Goal: Transaction & Acquisition: Purchase product/service

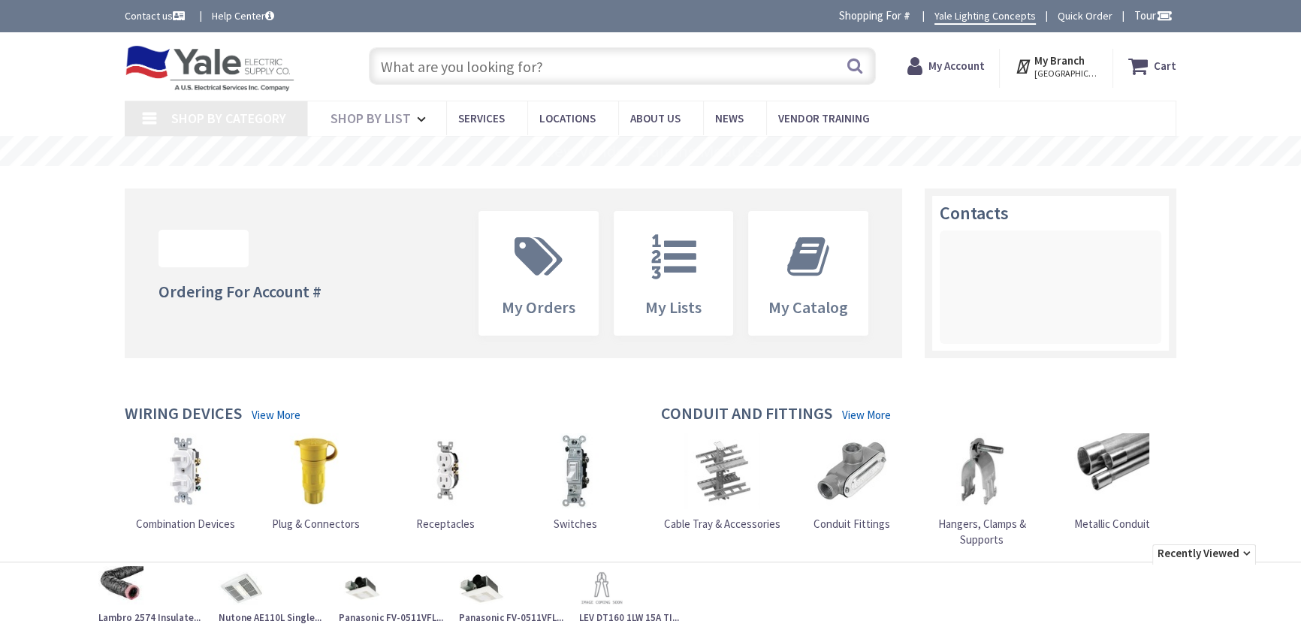
click at [464, 66] on input "text" at bounding box center [622, 66] width 507 height 38
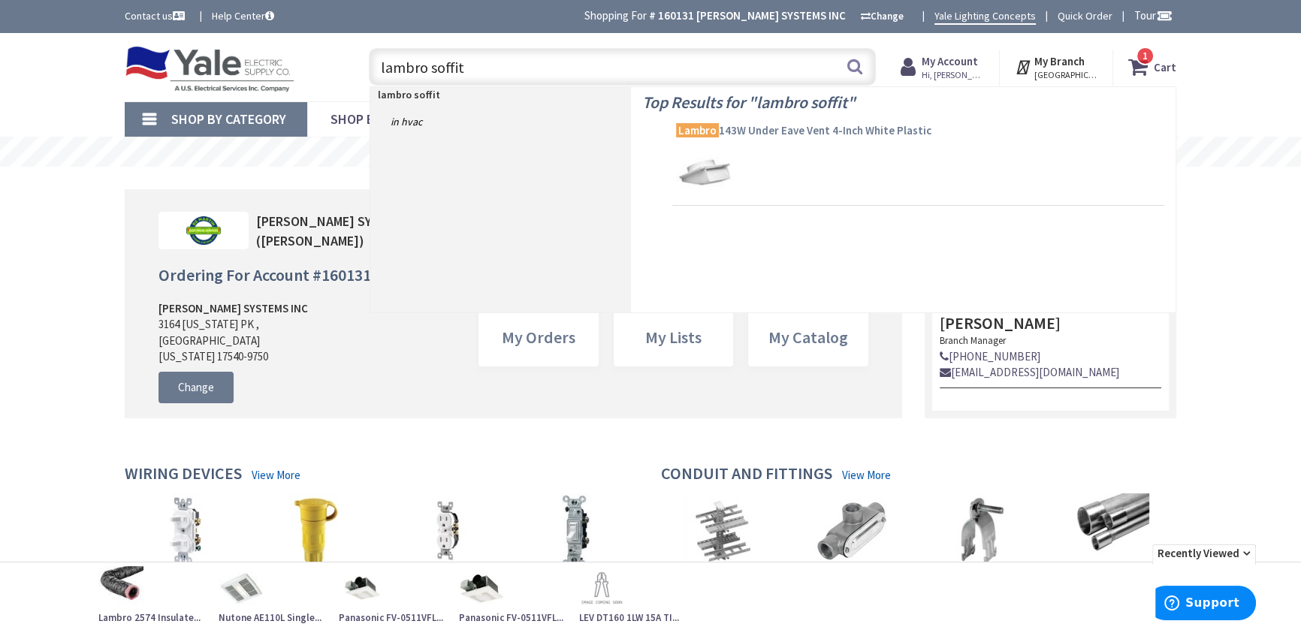
type input "lambro soffit"
click at [758, 131] on span "Lambro 143W Under Eave Vent 4-Inch White Plastic" at bounding box center [918, 130] width 485 height 15
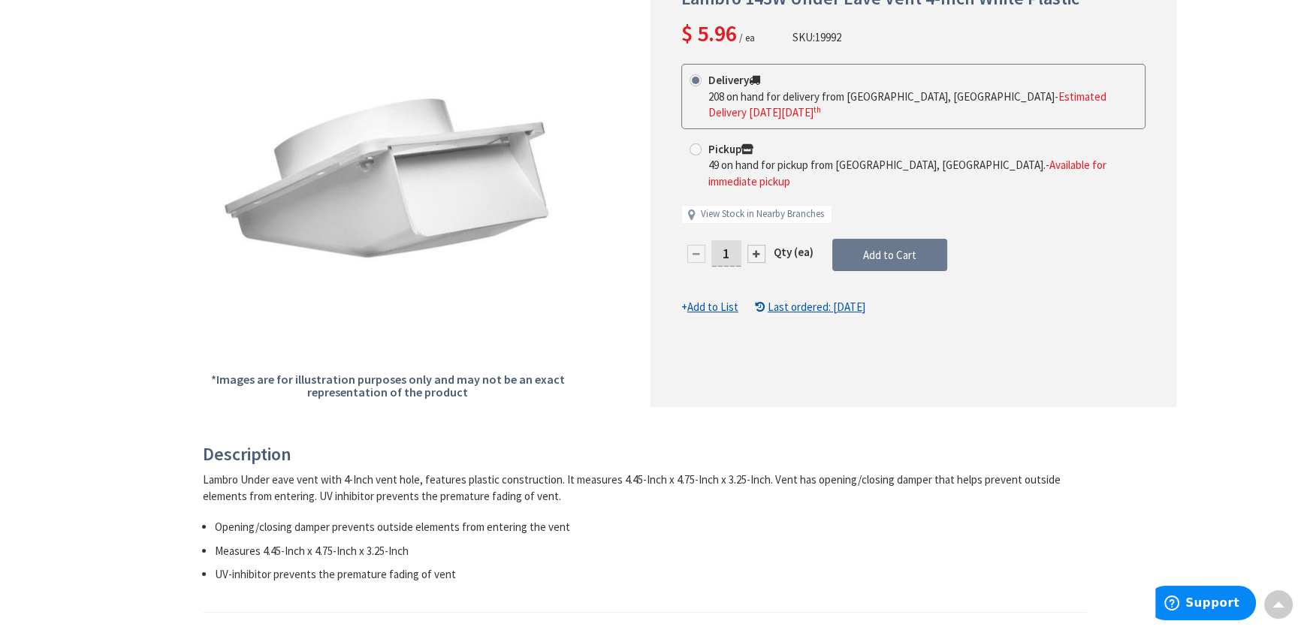
scroll to position [273, 0]
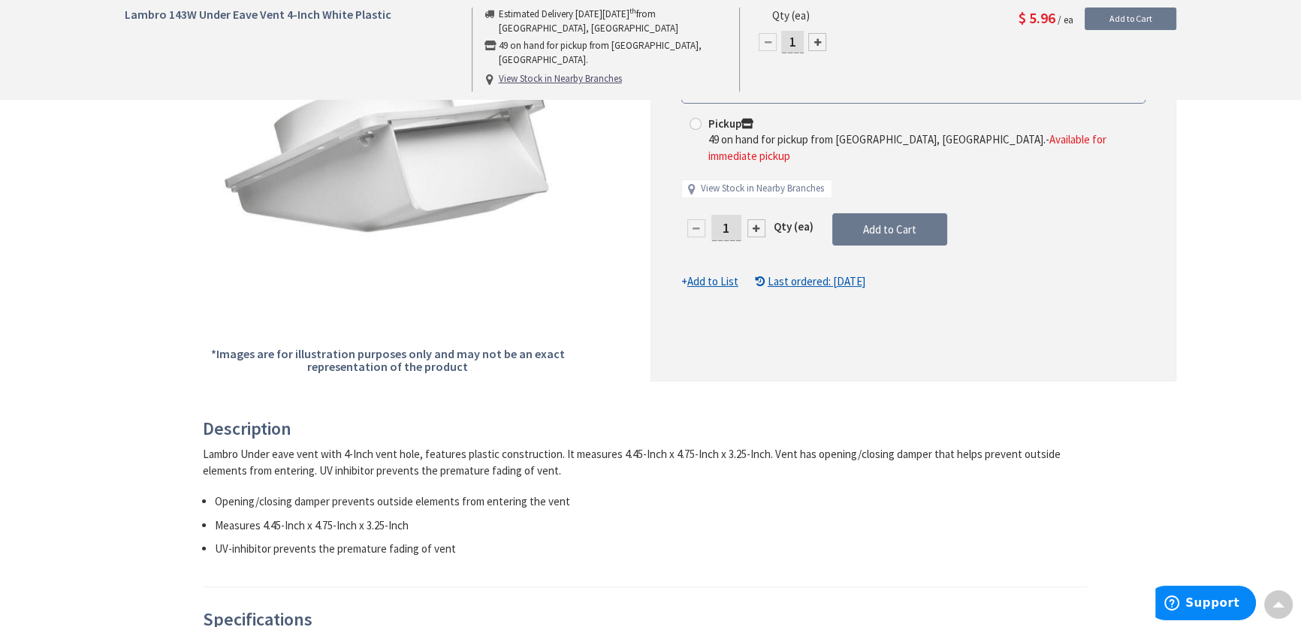
click at [752, 219] on div at bounding box center [757, 228] width 18 height 18
type input "2"
click at [752, 195] on div at bounding box center [913, 163] width 524 height 433
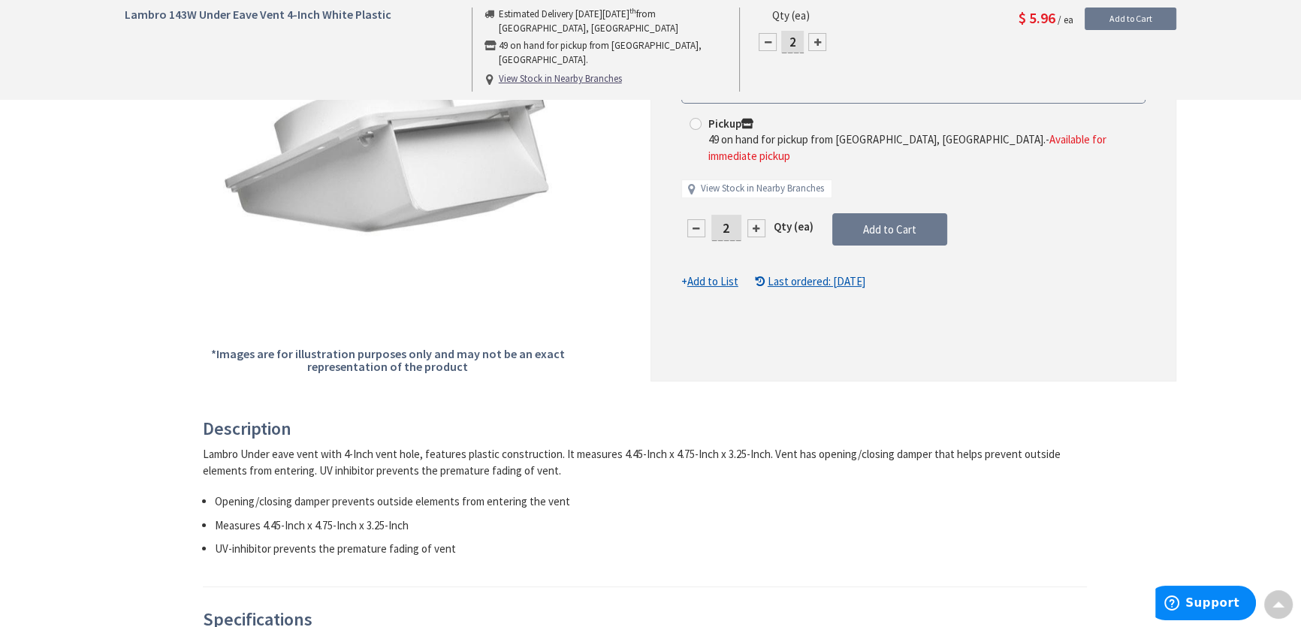
click at [752, 219] on div at bounding box center [757, 228] width 18 height 18
type input "3"
click at [752, 219] on div at bounding box center [757, 228] width 18 height 18
type input "4"
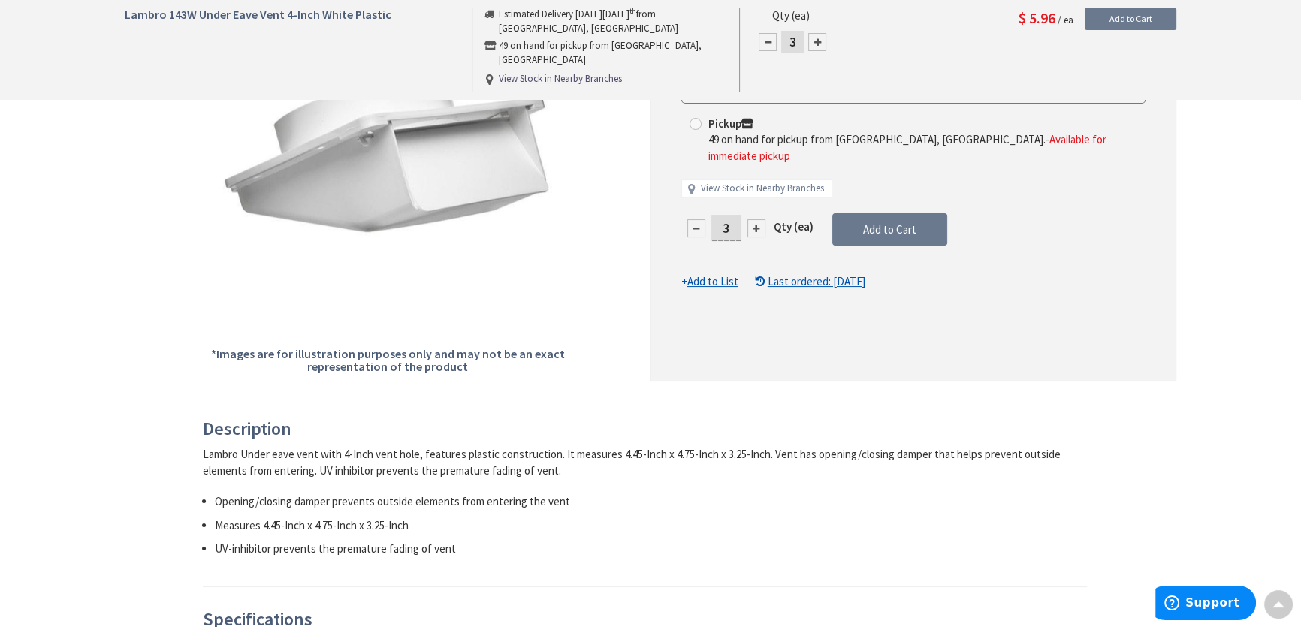
type input "4"
click at [871, 222] on span "Add to Cart" at bounding box center [889, 229] width 53 height 14
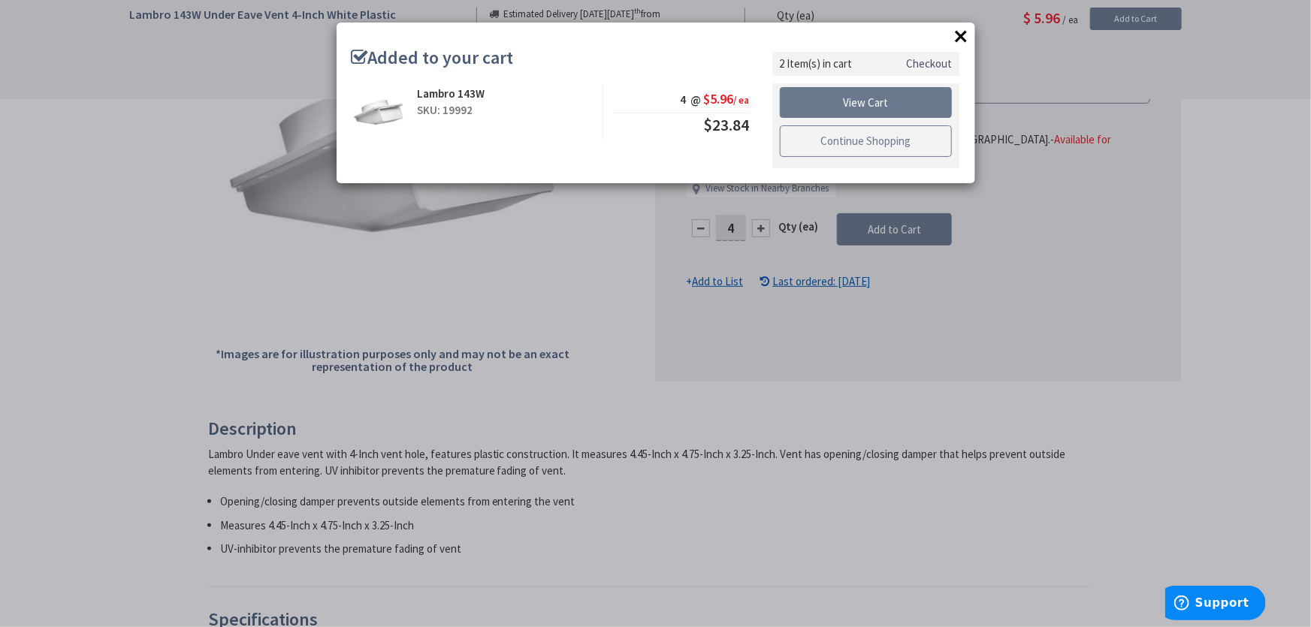
click at [839, 146] on link "Continue Shopping" at bounding box center [866, 141] width 173 height 32
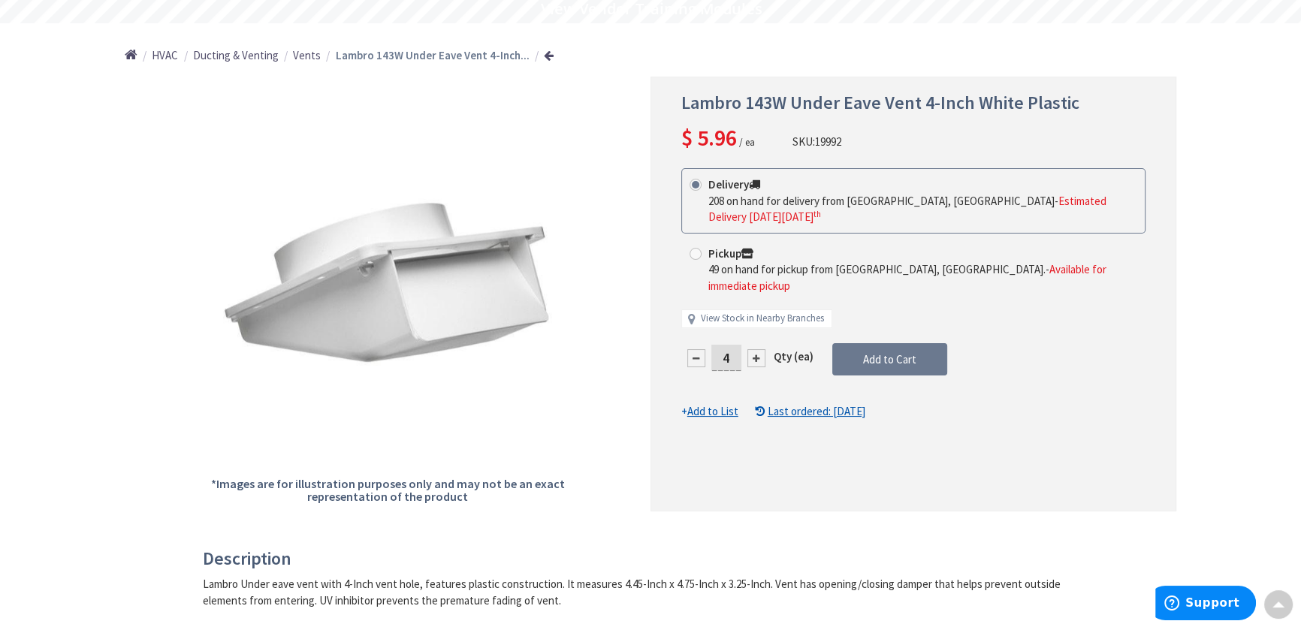
scroll to position [0, 0]
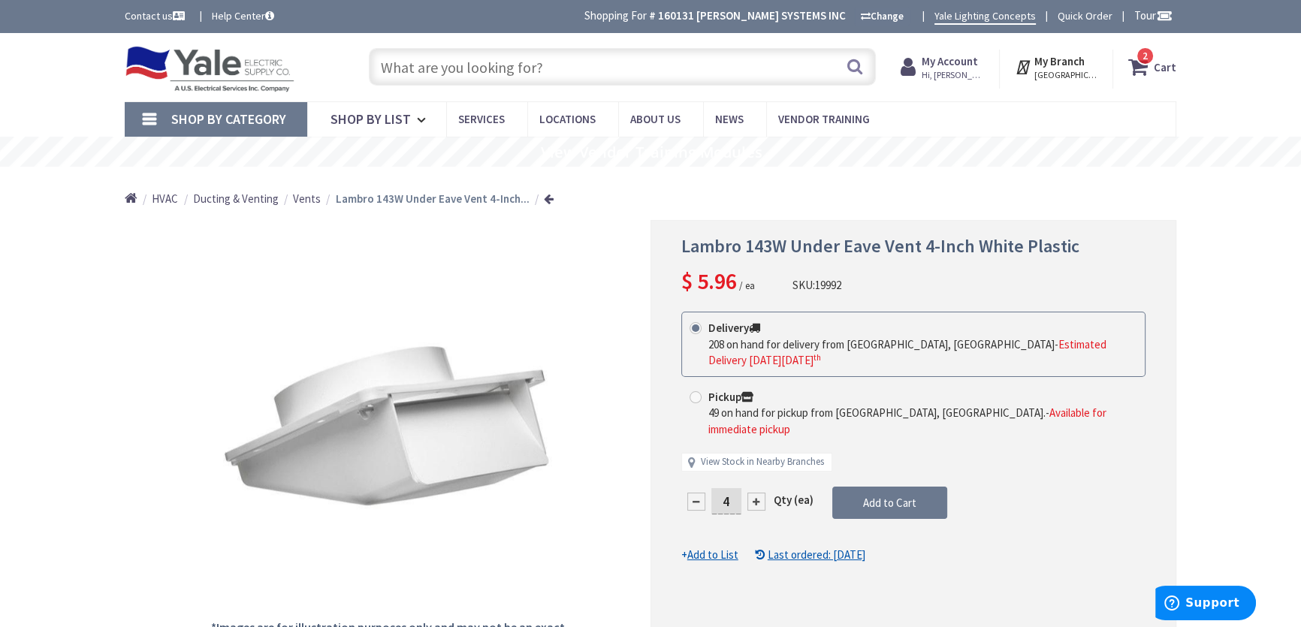
click at [467, 63] on input "text" at bounding box center [622, 67] width 507 height 38
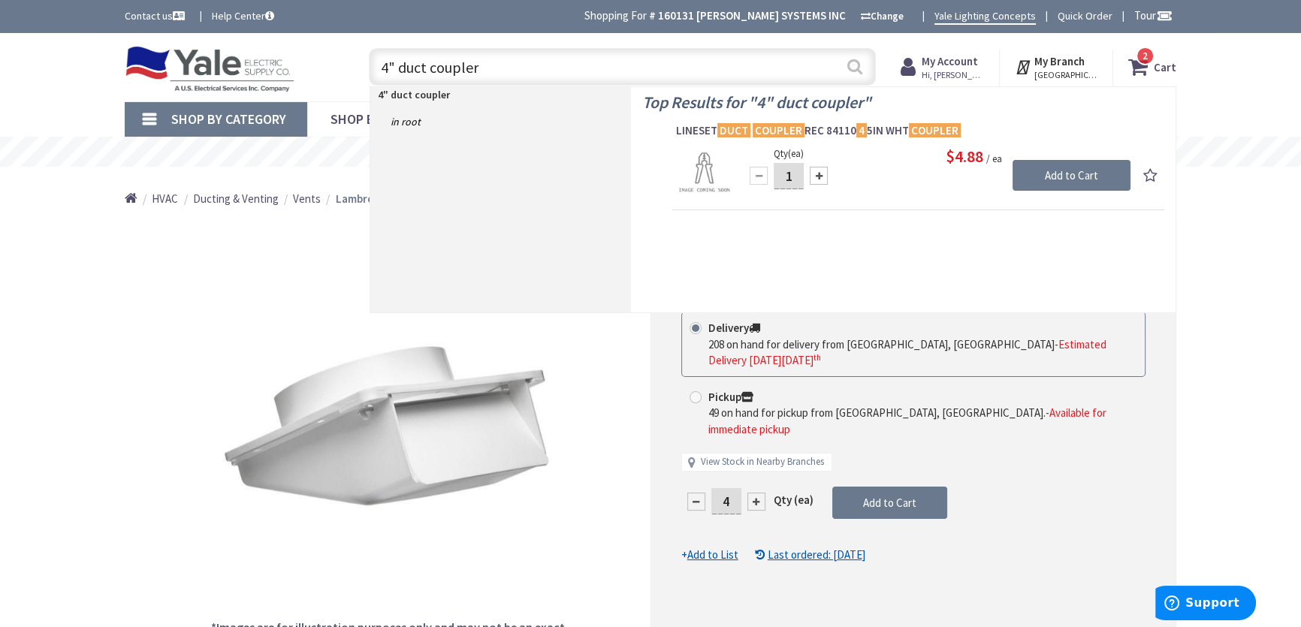
type input "4" duct coupler"
click at [848, 63] on button "Search" at bounding box center [855, 67] width 20 height 34
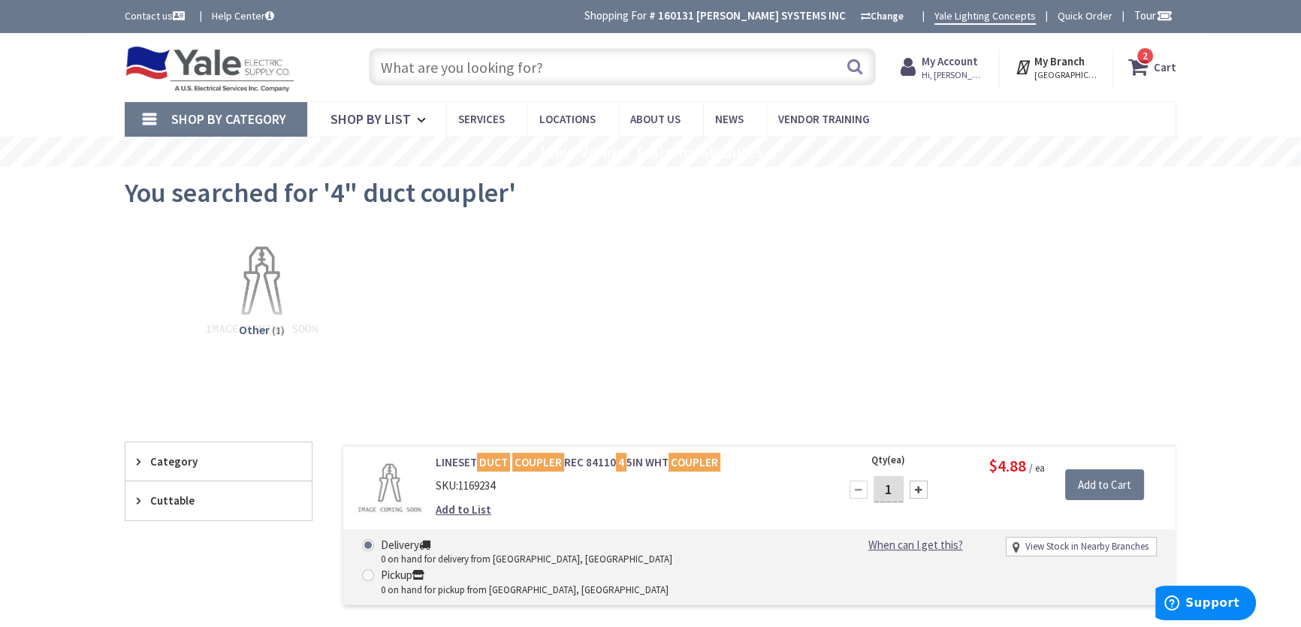
click at [416, 67] on input "text" at bounding box center [622, 67] width 507 height 38
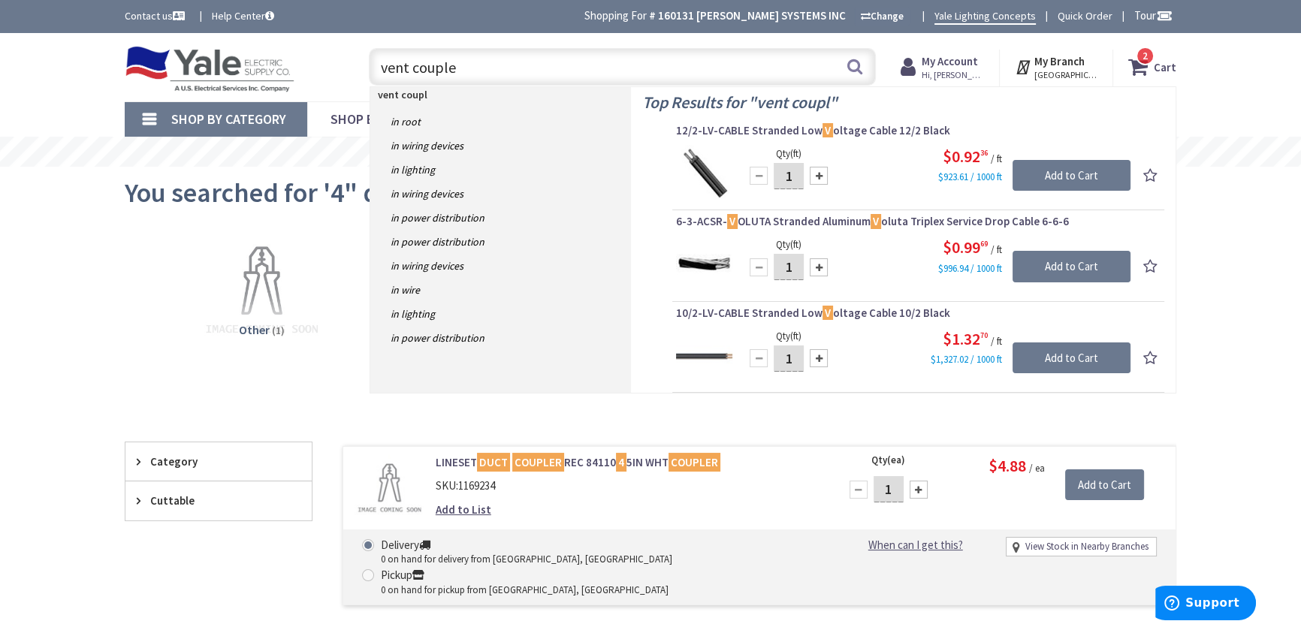
type input "vent coupler"
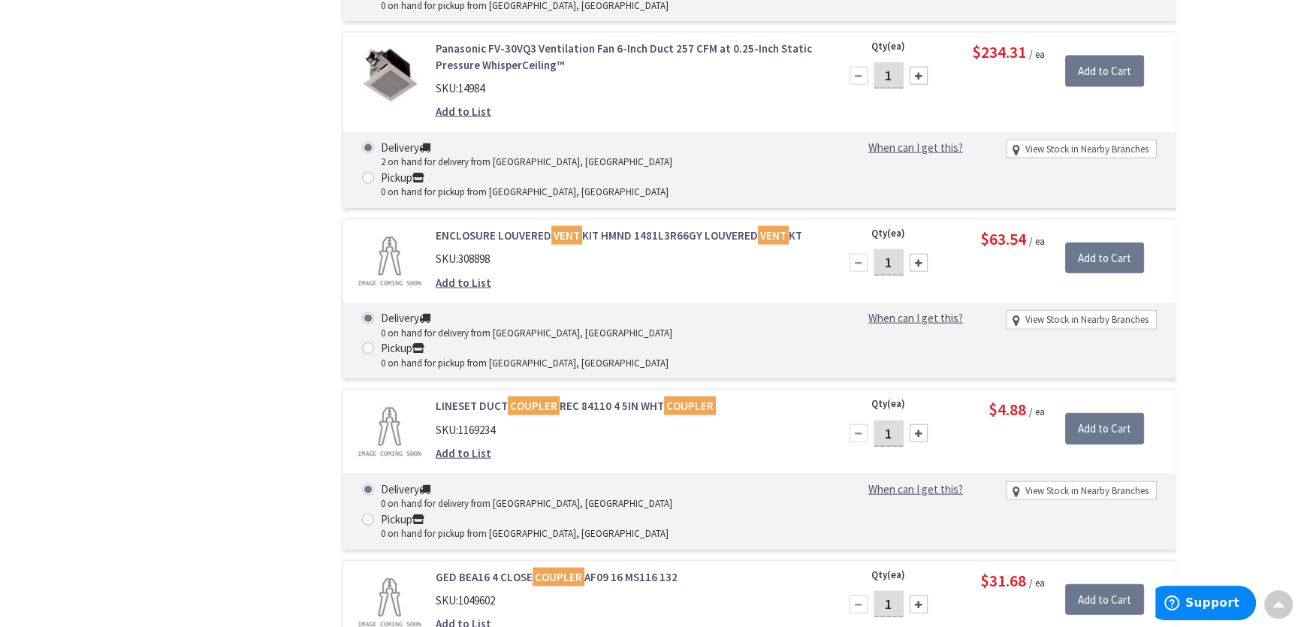
scroll to position [4303, 0]
click at [1273, 596] on span at bounding box center [1279, 602] width 12 height 12
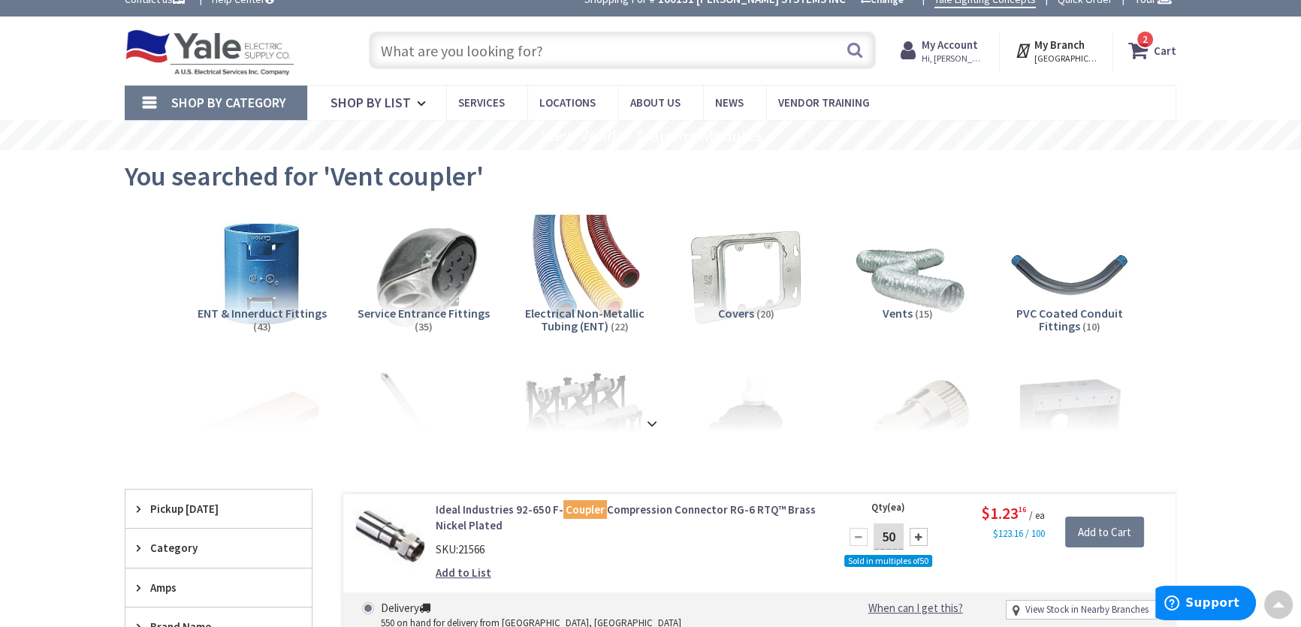
scroll to position [0, 0]
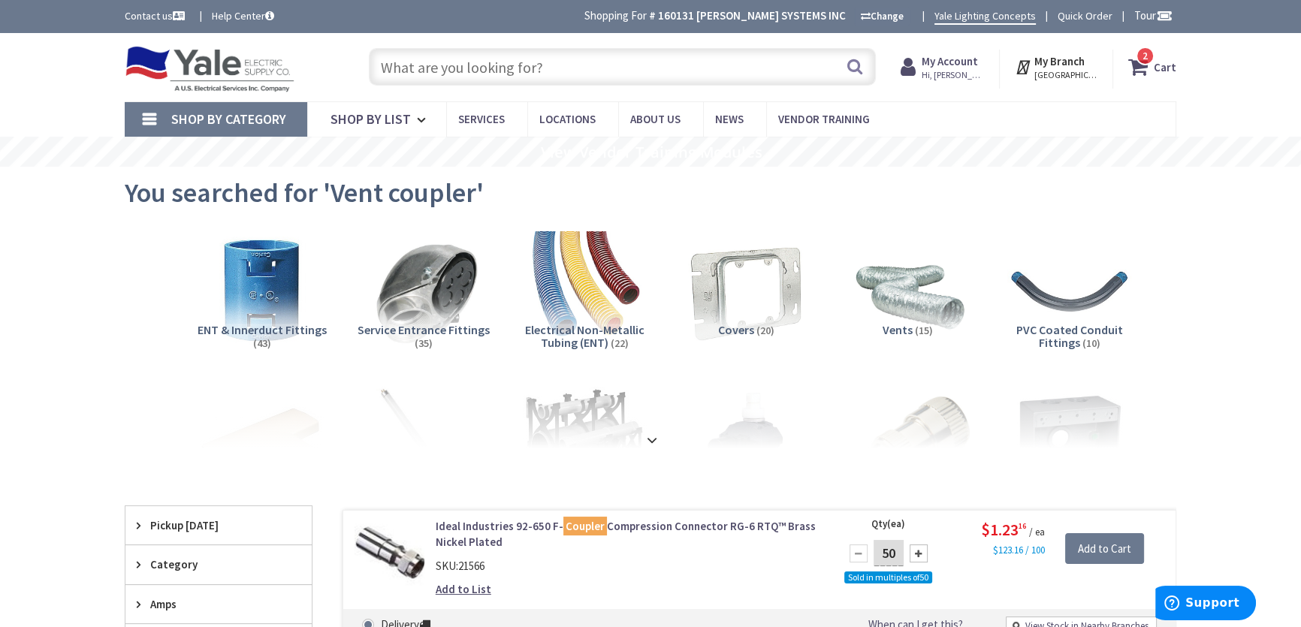
click at [454, 64] on input "text" at bounding box center [622, 67] width 507 height 38
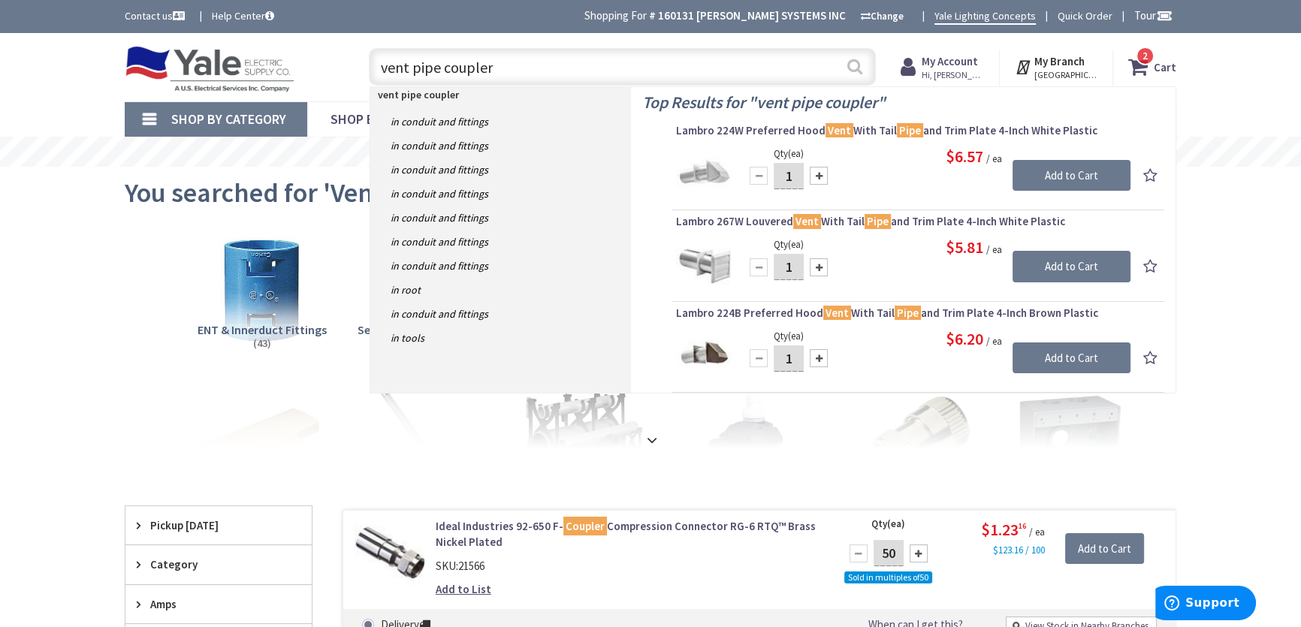
type input "vent pipe coupler"
click at [857, 68] on button "Search" at bounding box center [855, 67] width 20 height 34
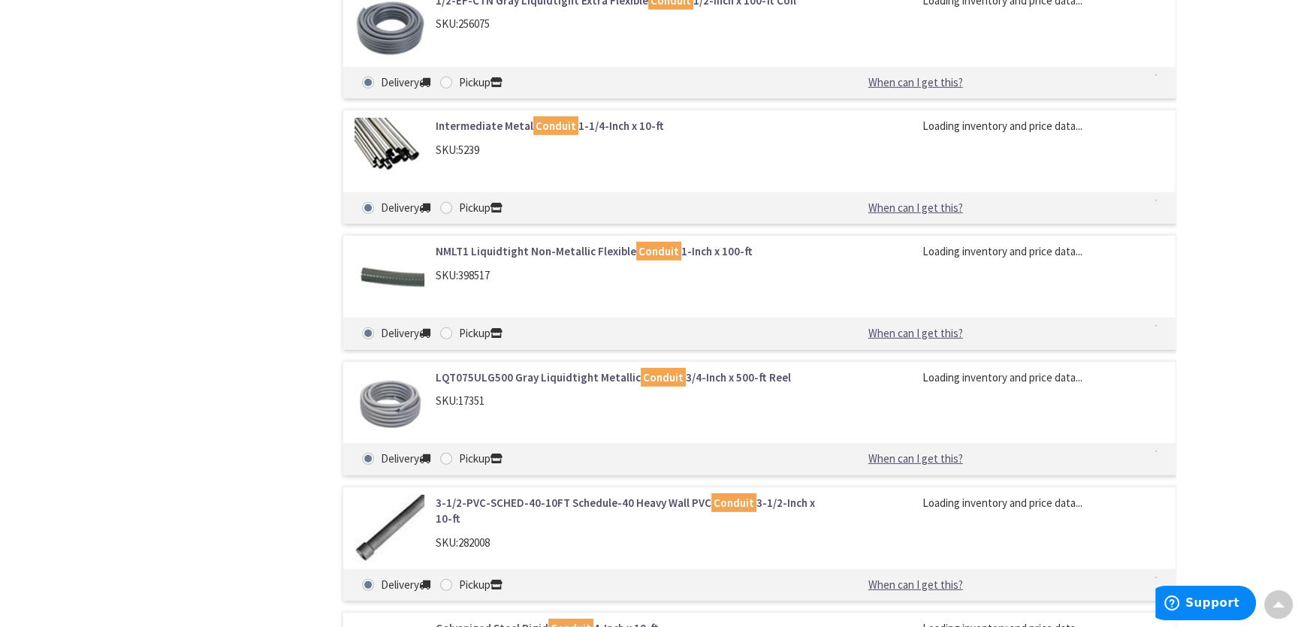
scroll to position [20047, 0]
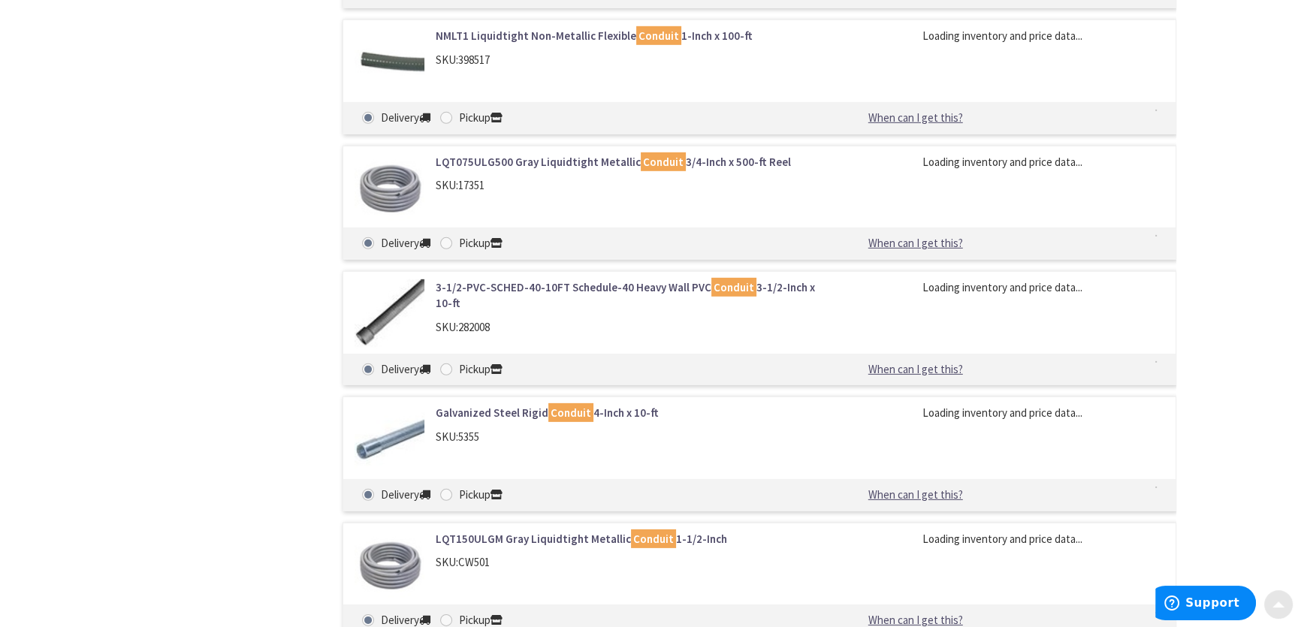
click at [1276, 603] on span at bounding box center [1279, 602] width 12 height 12
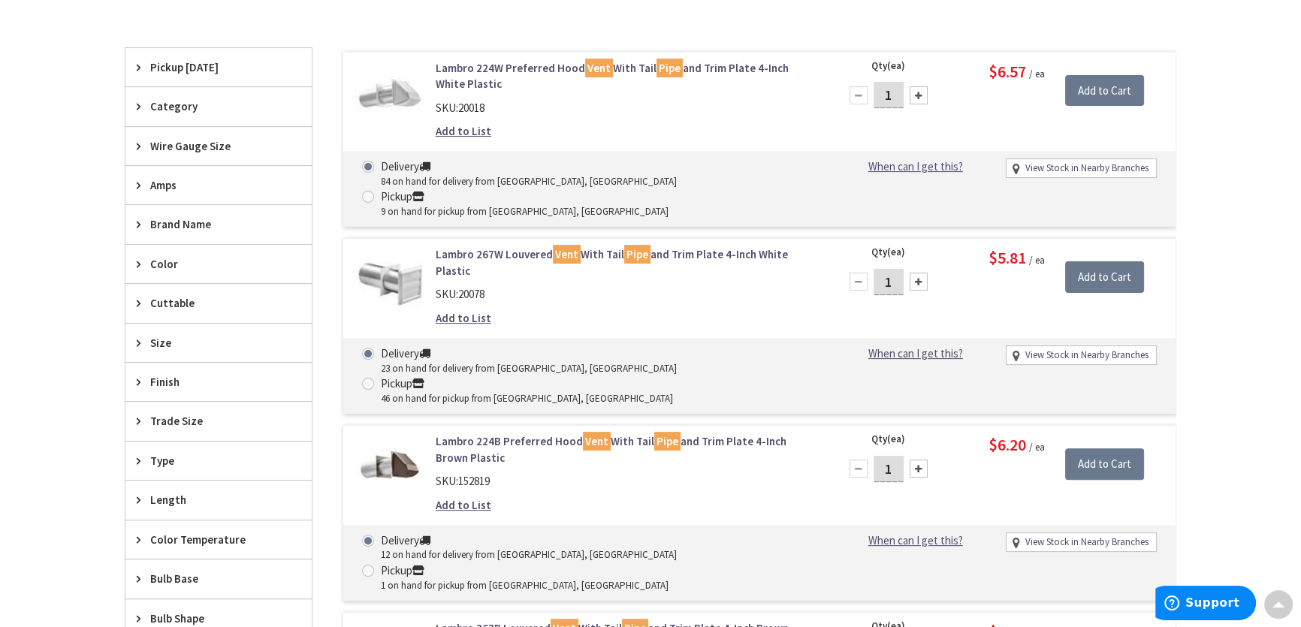
scroll to position [0, 0]
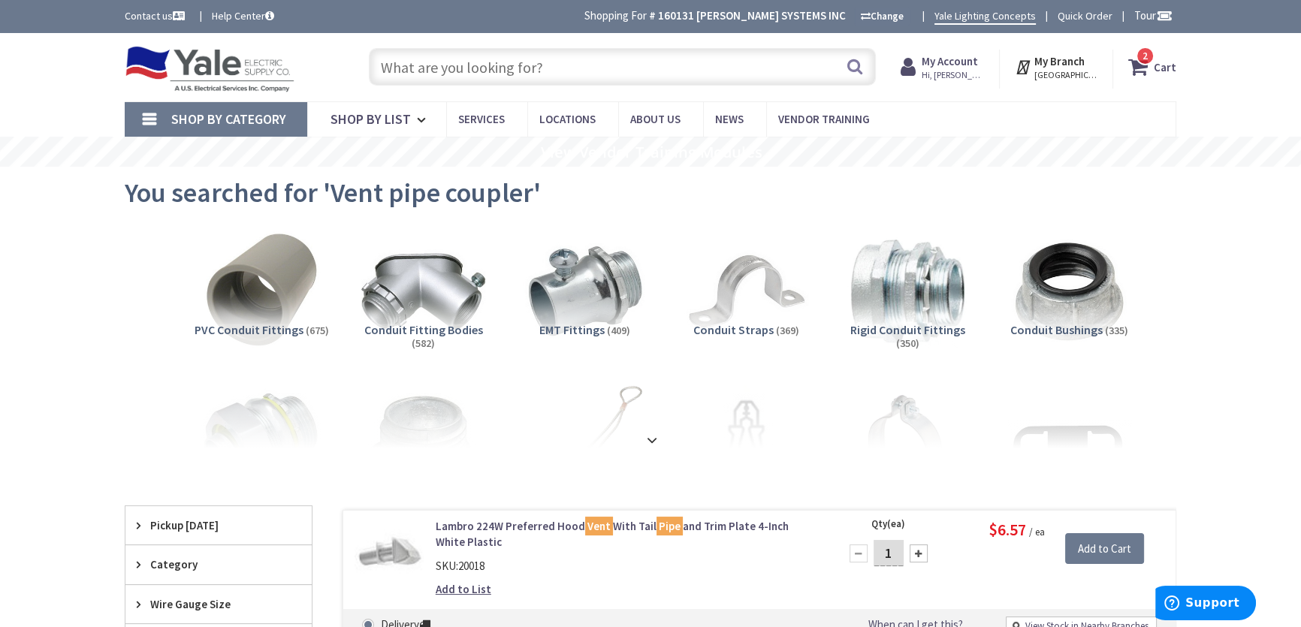
click at [409, 71] on input "text" at bounding box center [622, 67] width 507 height 38
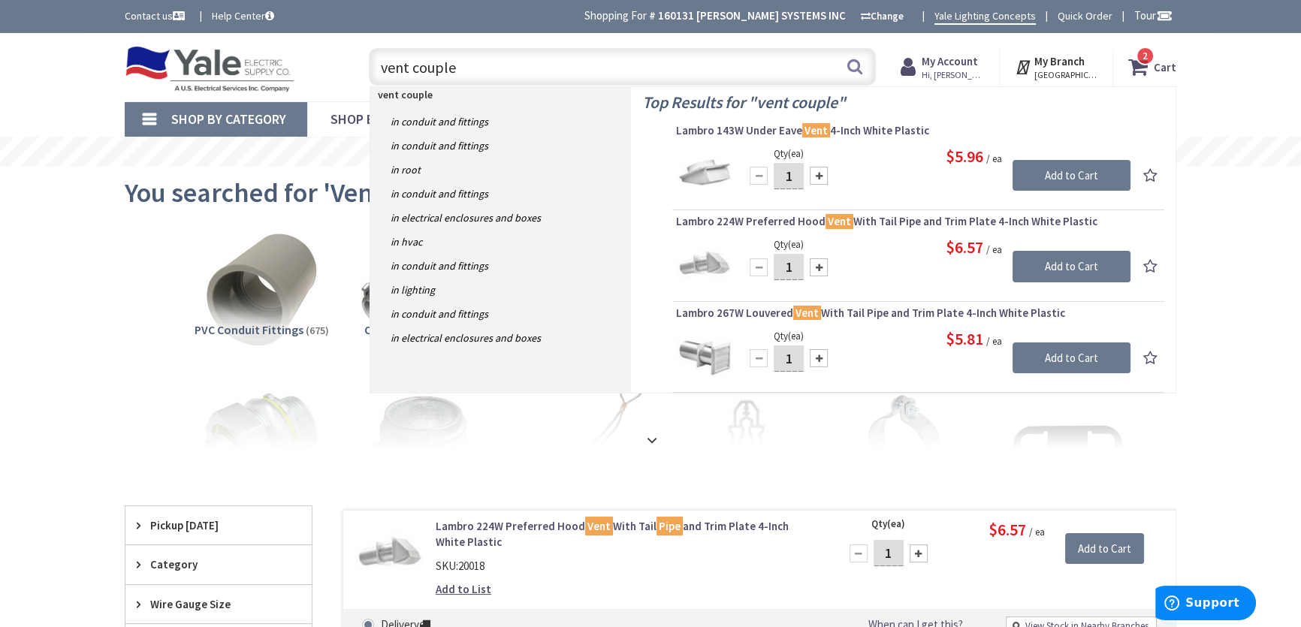
type input "vent coupler"
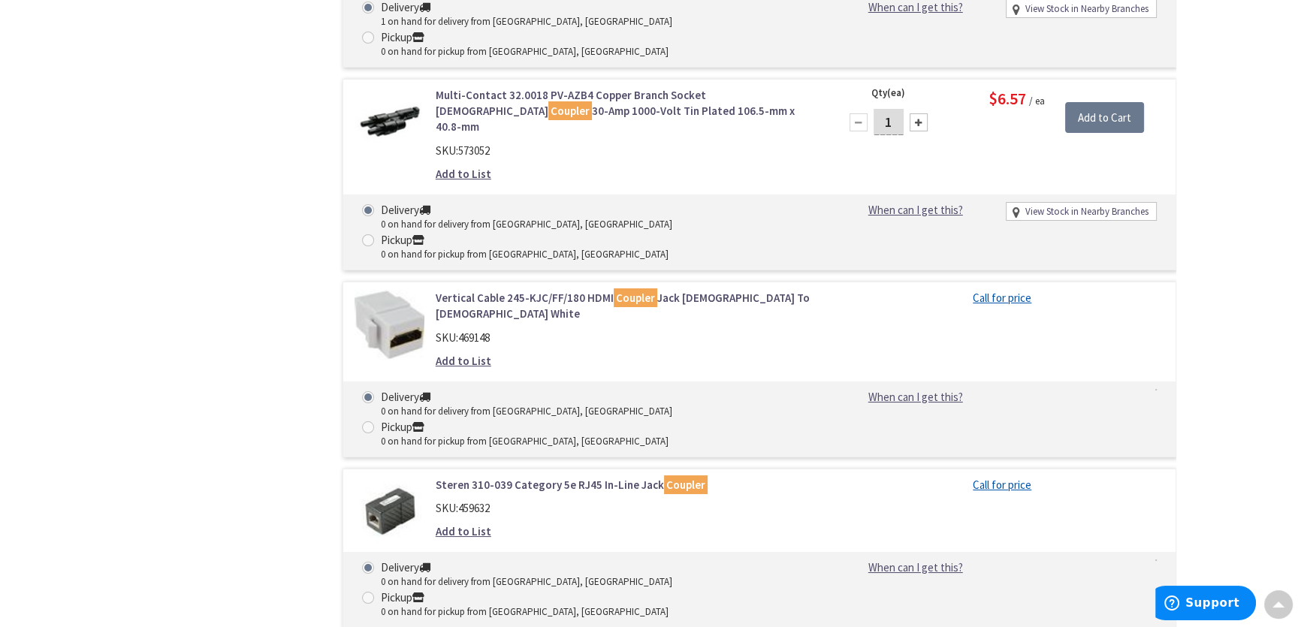
scroll to position [7064, 0]
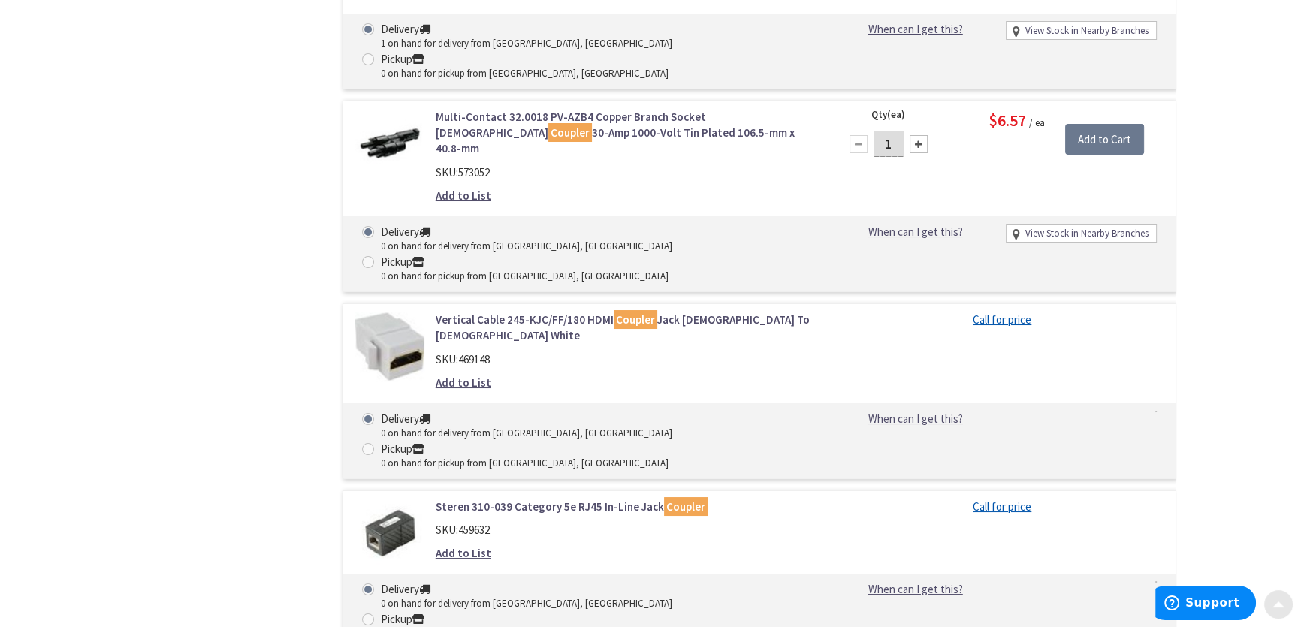
click at [1276, 609] on div at bounding box center [1279, 605] width 30 height 30
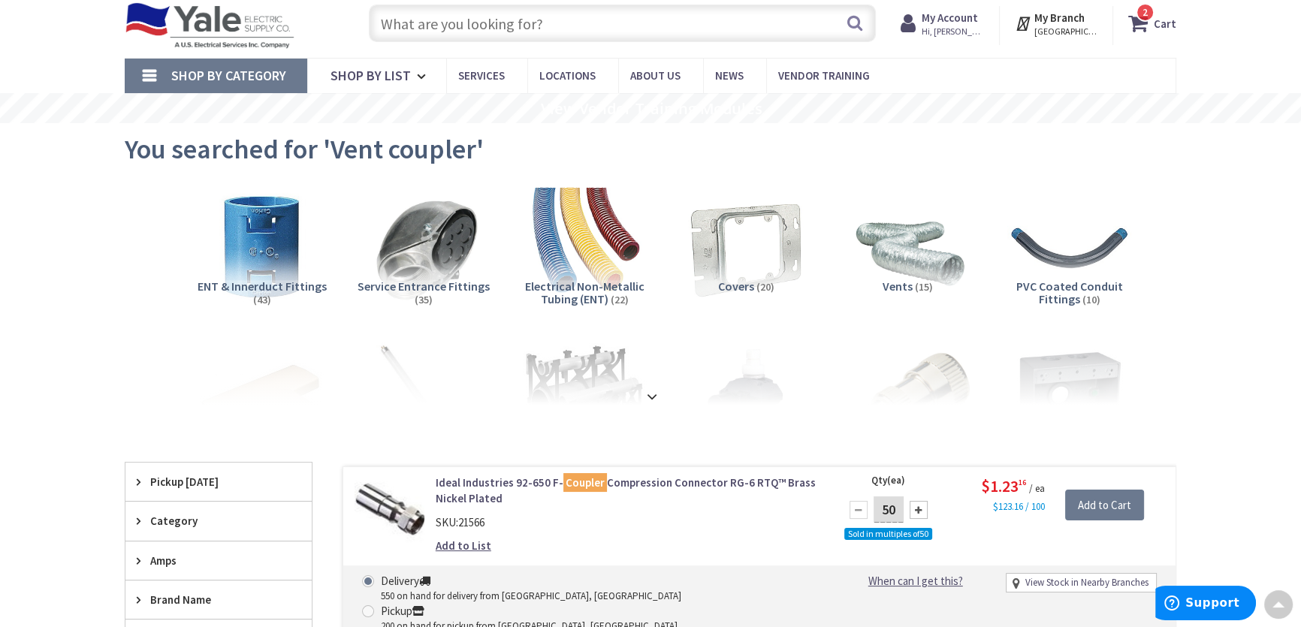
scroll to position [0, 0]
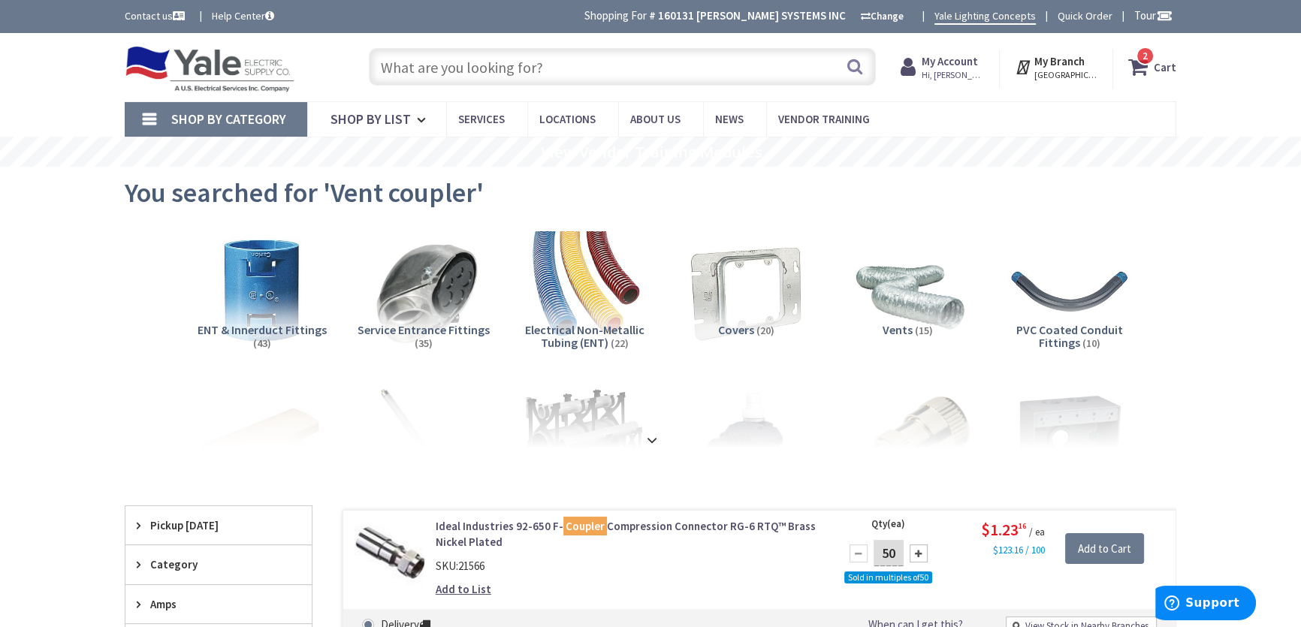
click at [458, 69] on input "text" at bounding box center [622, 67] width 507 height 38
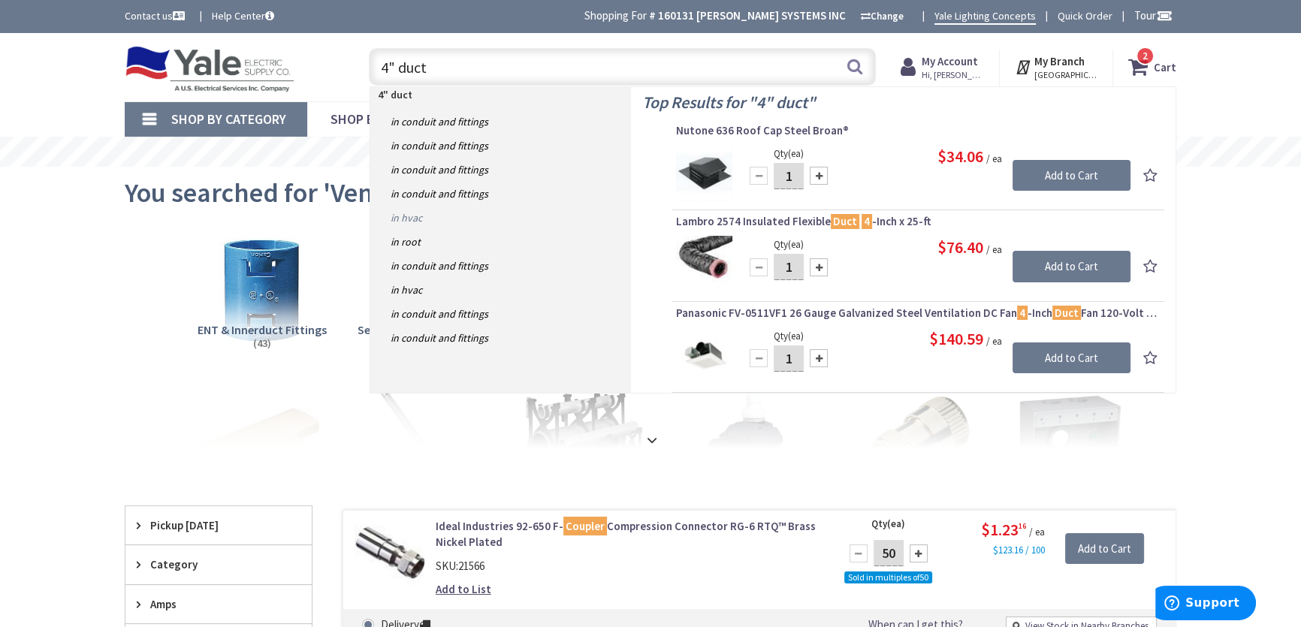
type input "4" duct"
click at [418, 218] on link "in HVAC" at bounding box center [500, 218] width 261 height 24
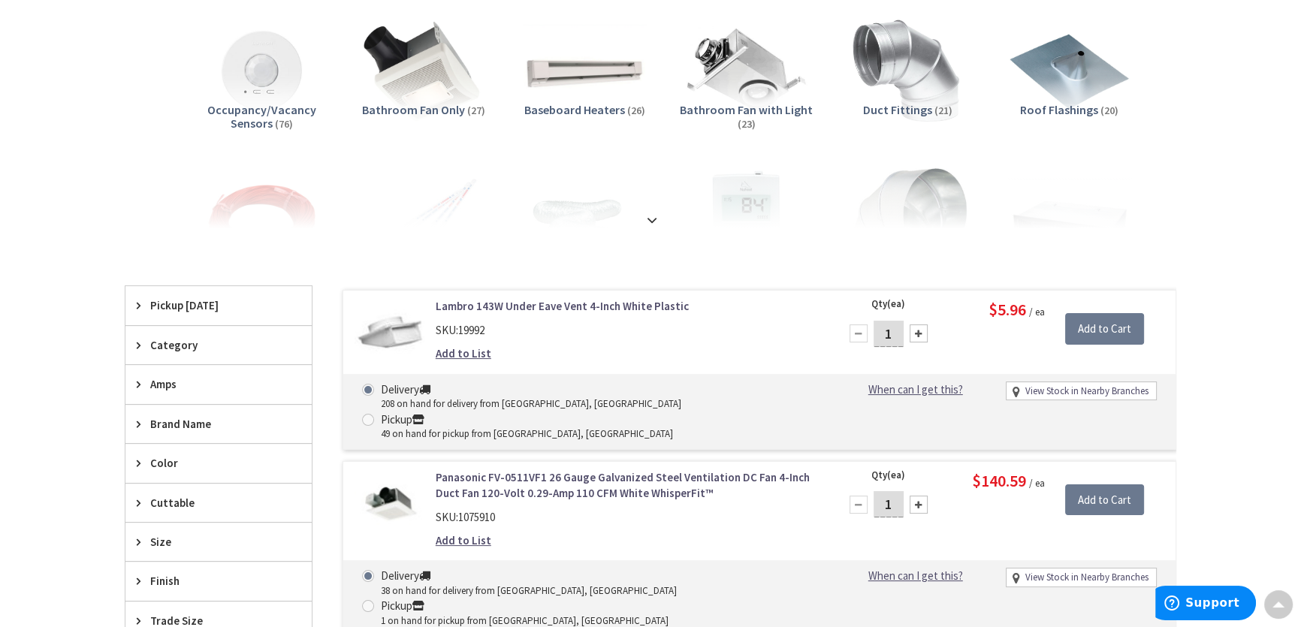
scroll to position [273, 0]
click at [908, 81] on img at bounding box center [908, 71] width 136 height 136
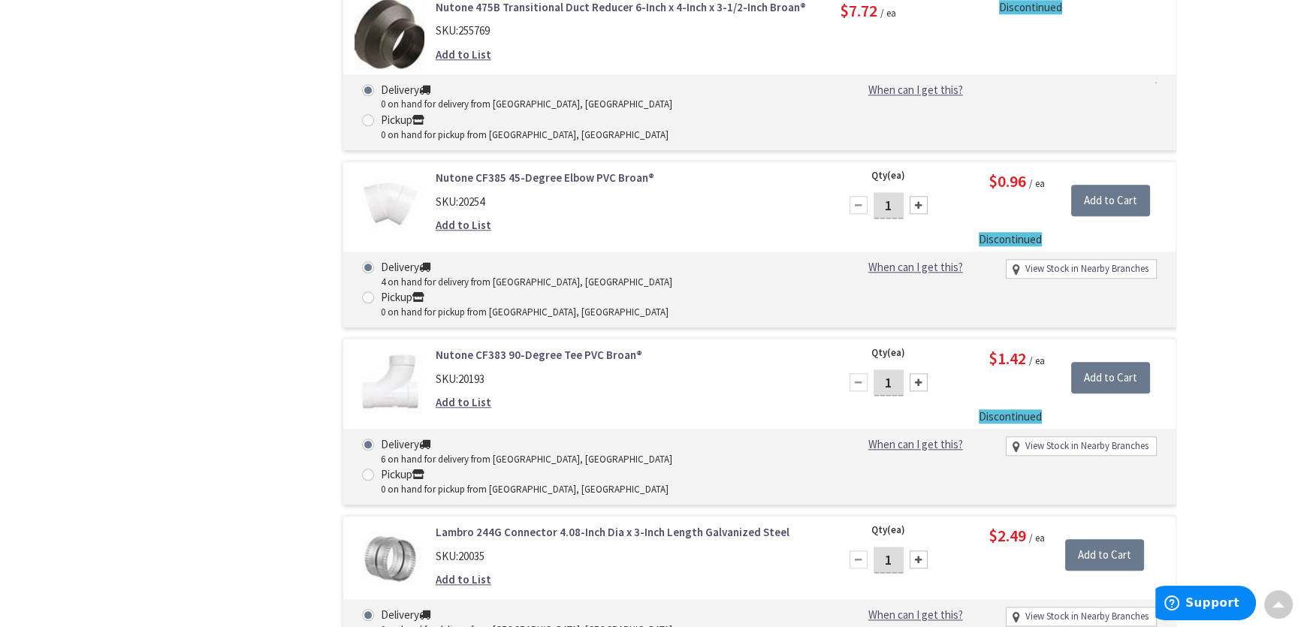
scroll to position [2033, 0]
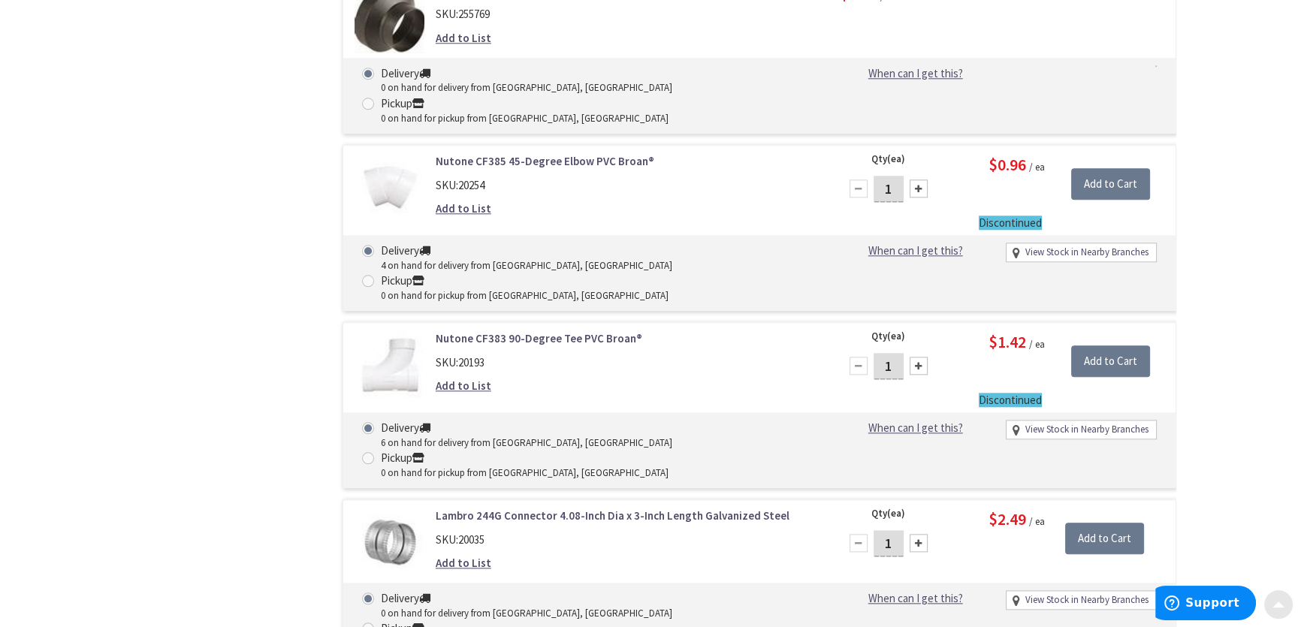
click at [1273, 599] on span at bounding box center [1279, 602] width 12 height 12
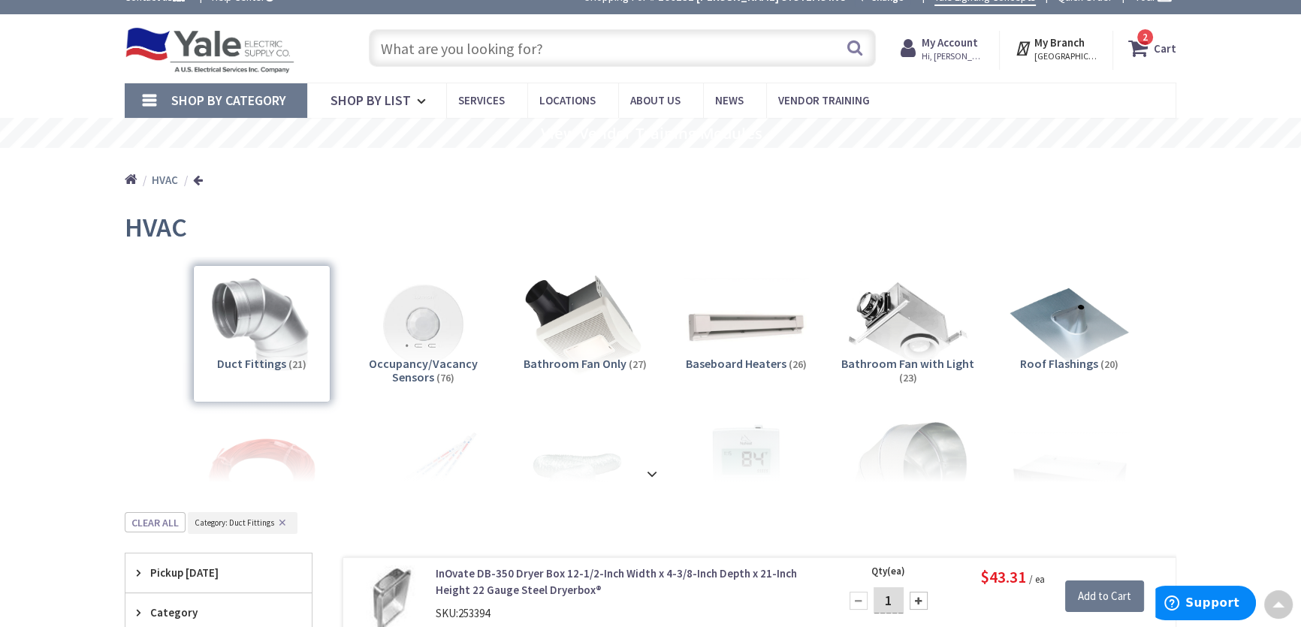
scroll to position [0, 0]
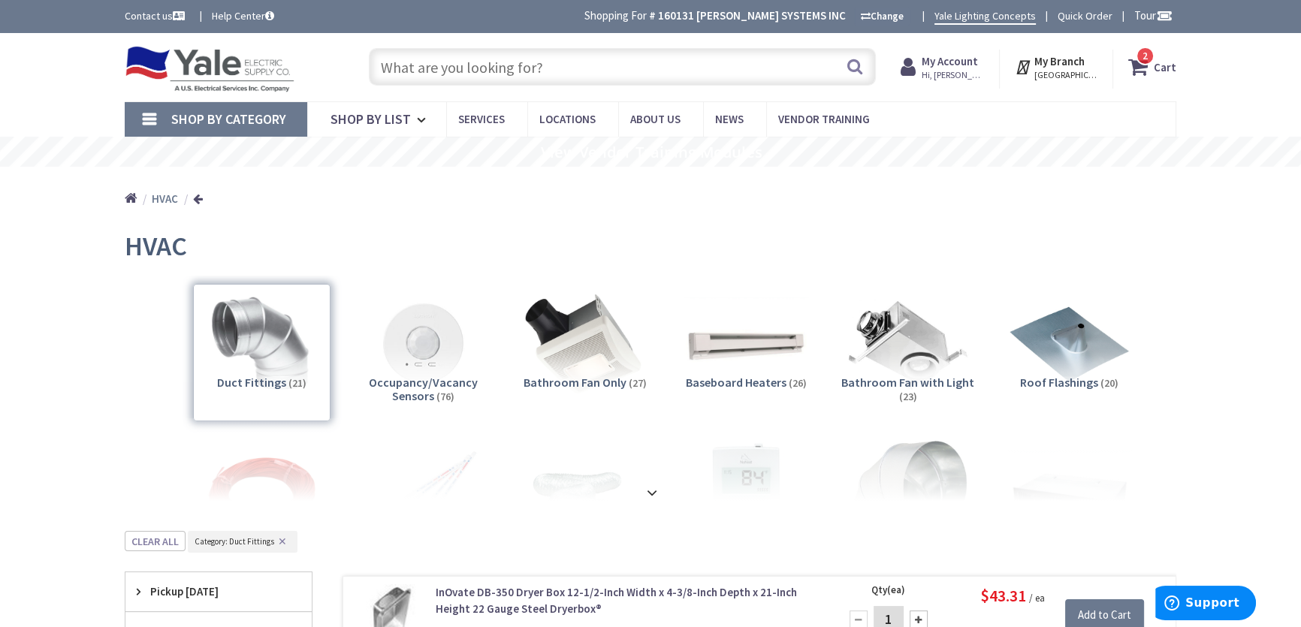
click at [436, 60] on input "text" at bounding box center [622, 67] width 507 height 38
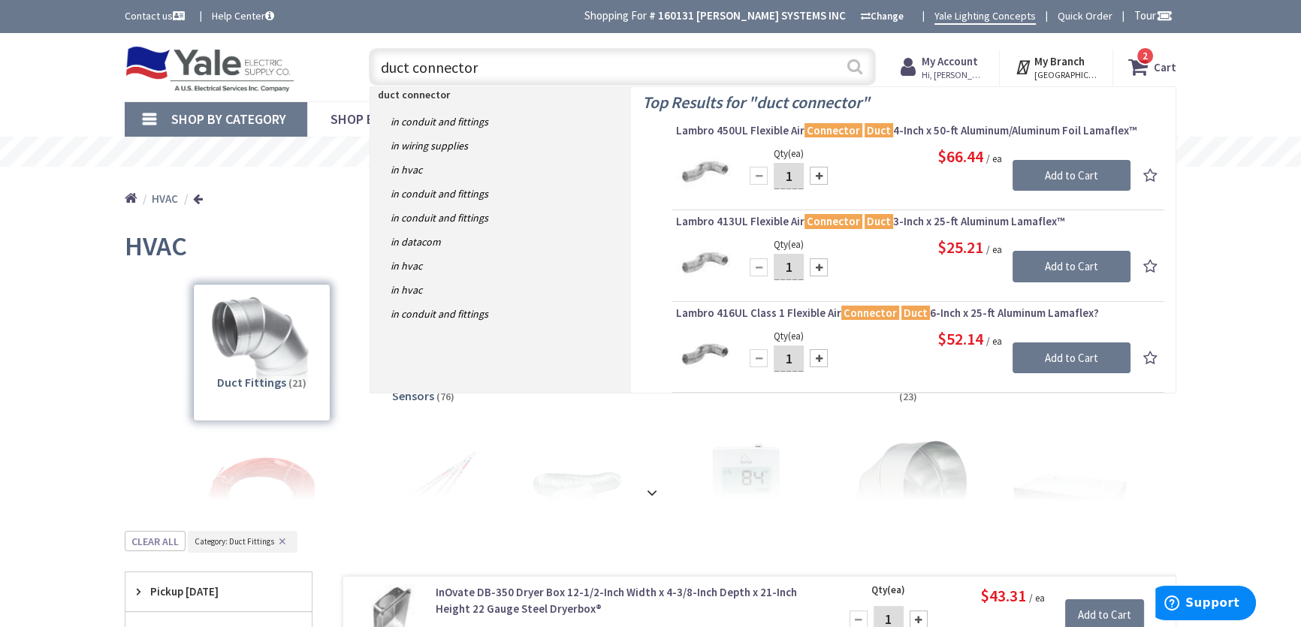
type input "duct connector"
click at [856, 67] on button "Search" at bounding box center [855, 67] width 20 height 34
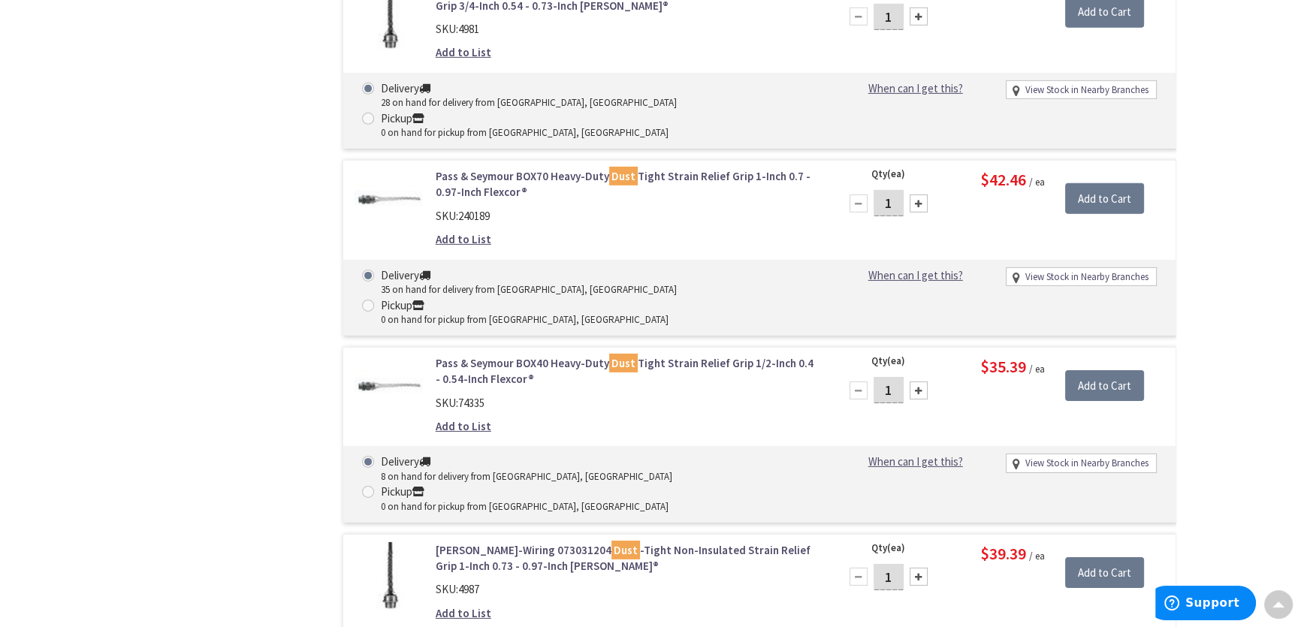
scroll to position [6199, 0]
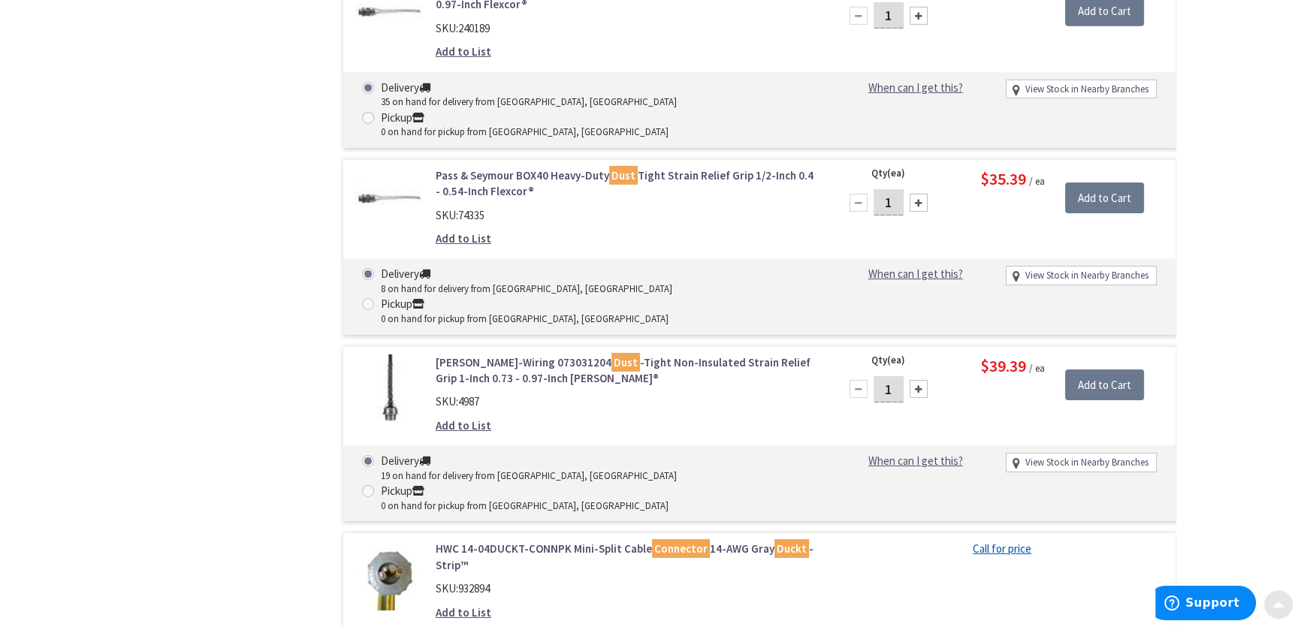
click at [1273, 600] on span at bounding box center [1279, 602] width 12 height 12
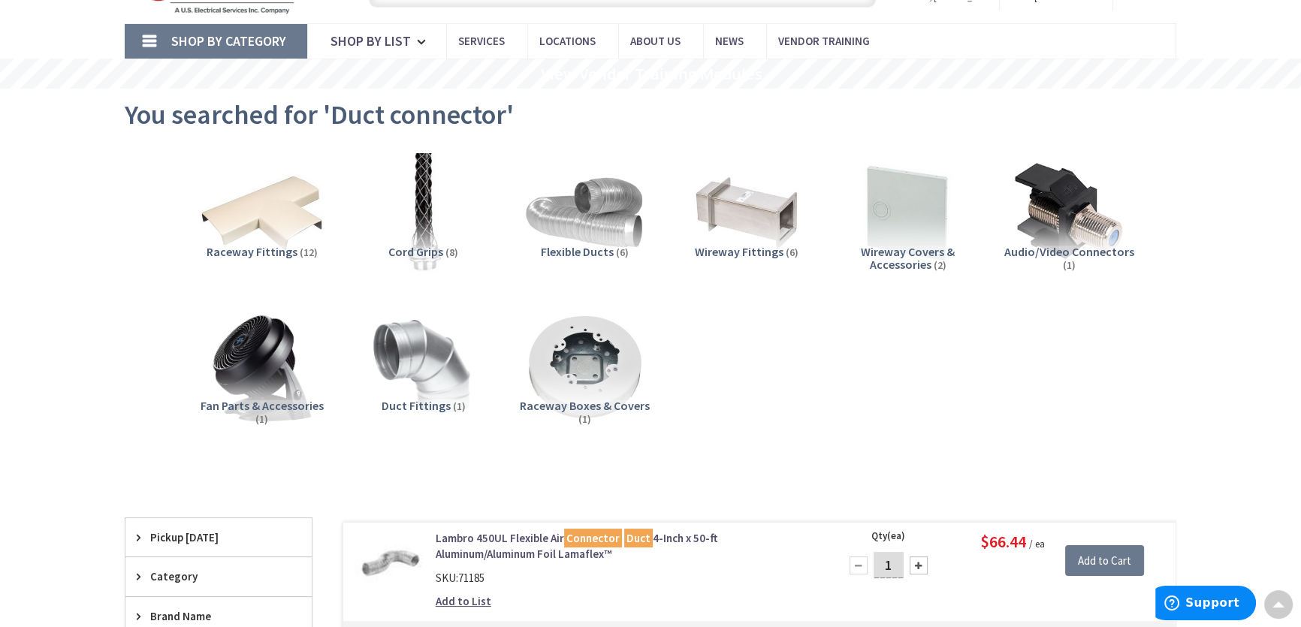
scroll to position [0, 0]
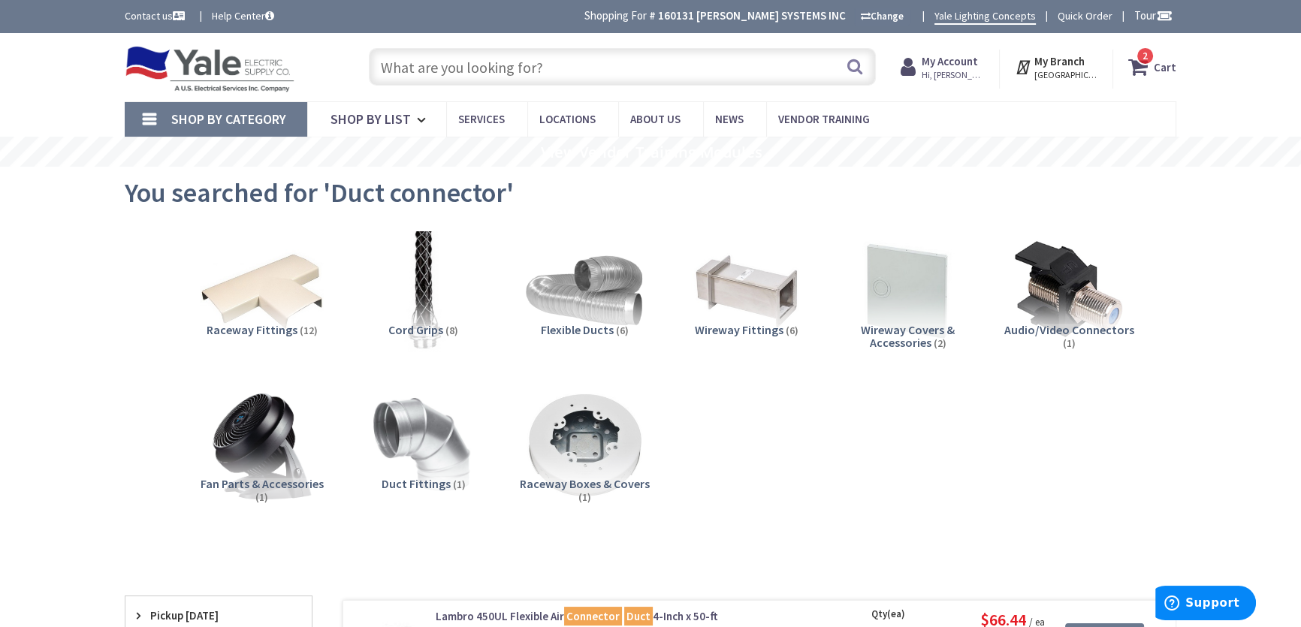
click at [1145, 65] on span "2 2 items" at bounding box center [1145, 56] width 19 height 19
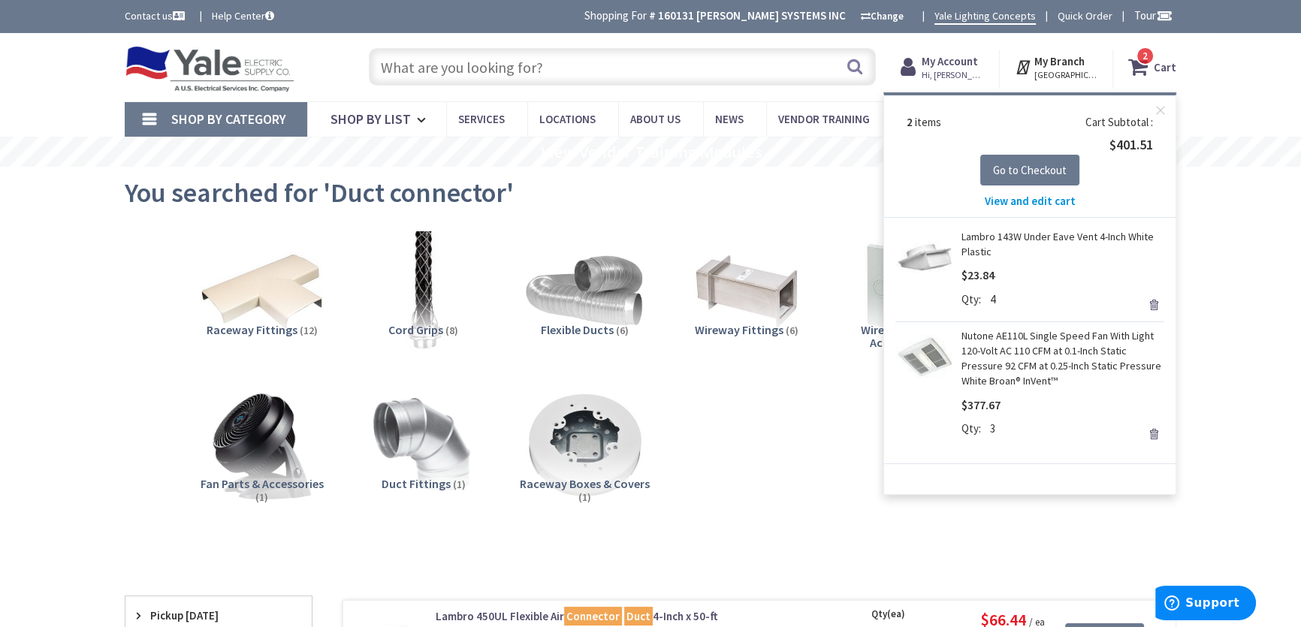
click at [1009, 201] on span "View and edit cart" at bounding box center [1030, 201] width 91 height 14
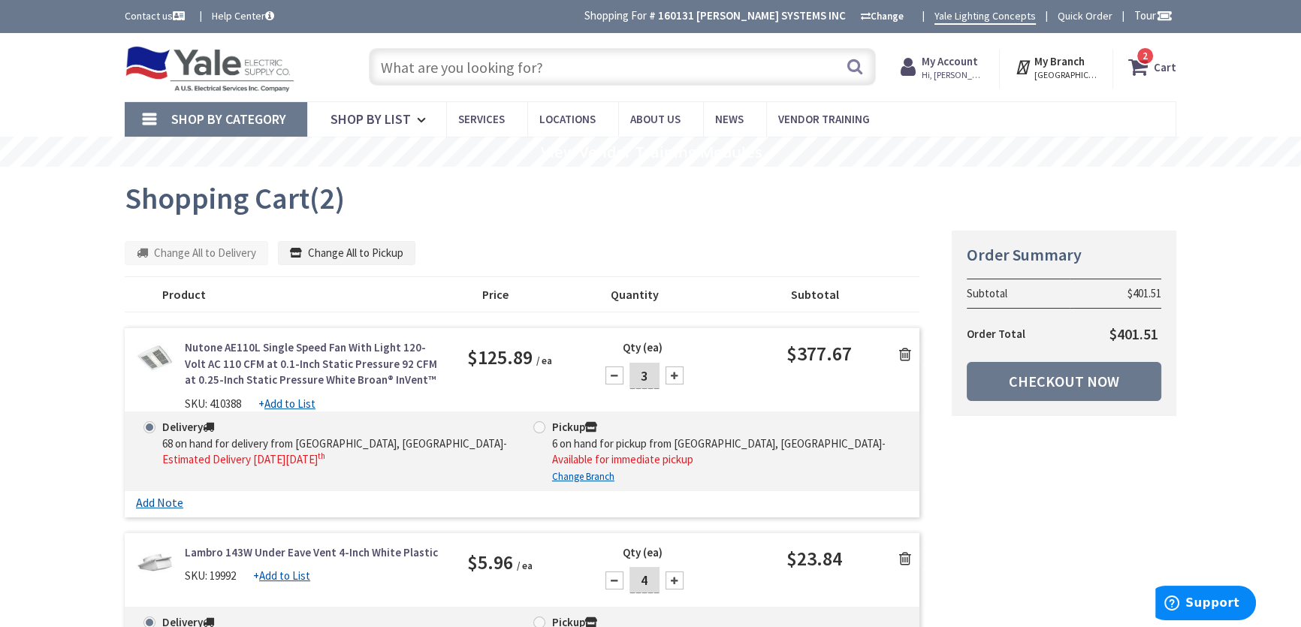
click at [539, 59] on input "text" at bounding box center [622, 67] width 507 height 38
click at [1144, 55] on span "2" at bounding box center [1145, 56] width 5 height 13
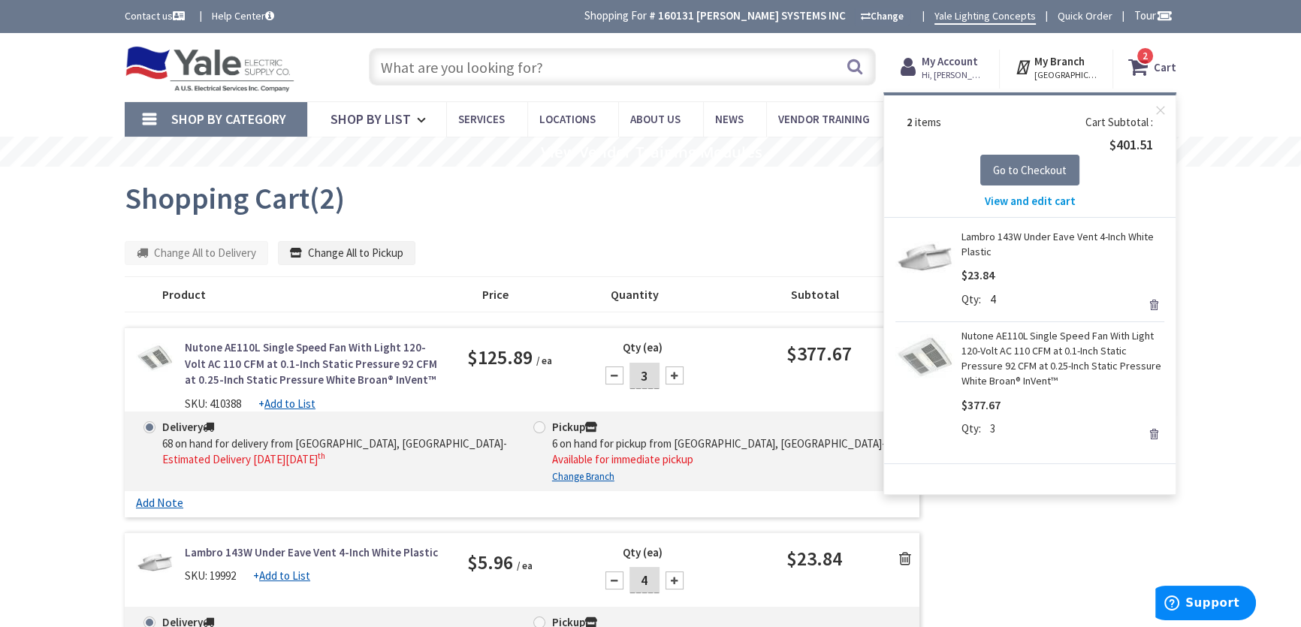
click at [1151, 307] on link "Remove" at bounding box center [1153, 305] width 21 height 21
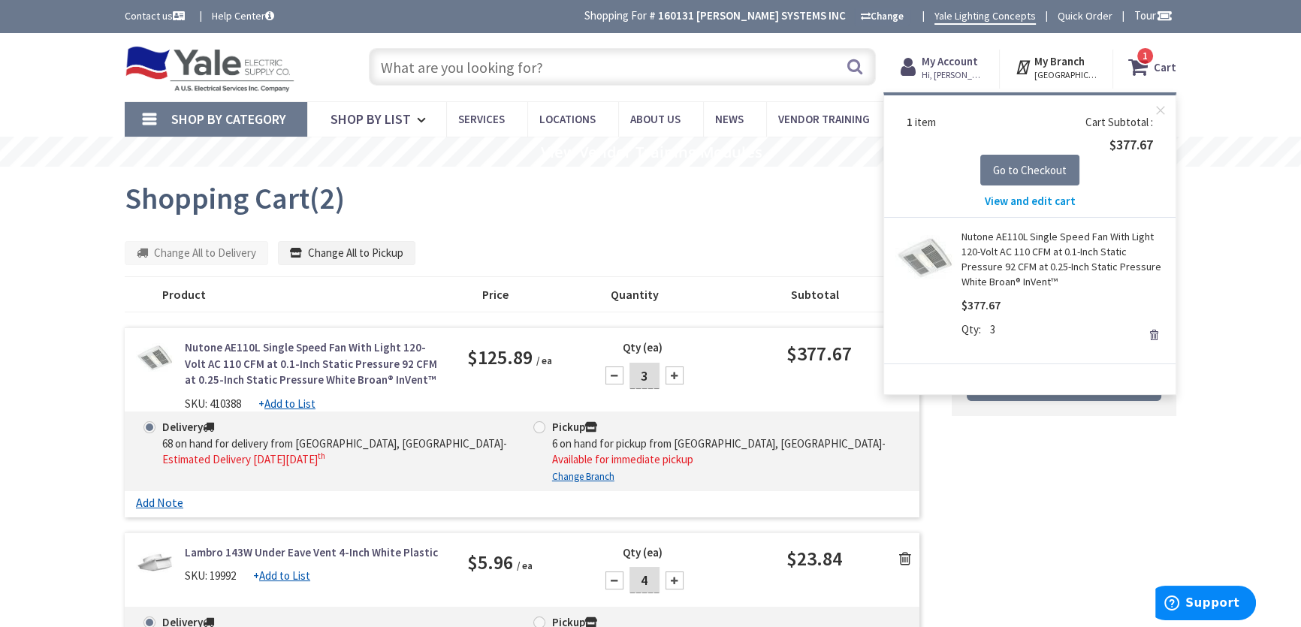
click at [1149, 334] on link "Remove" at bounding box center [1153, 335] width 21 height 21
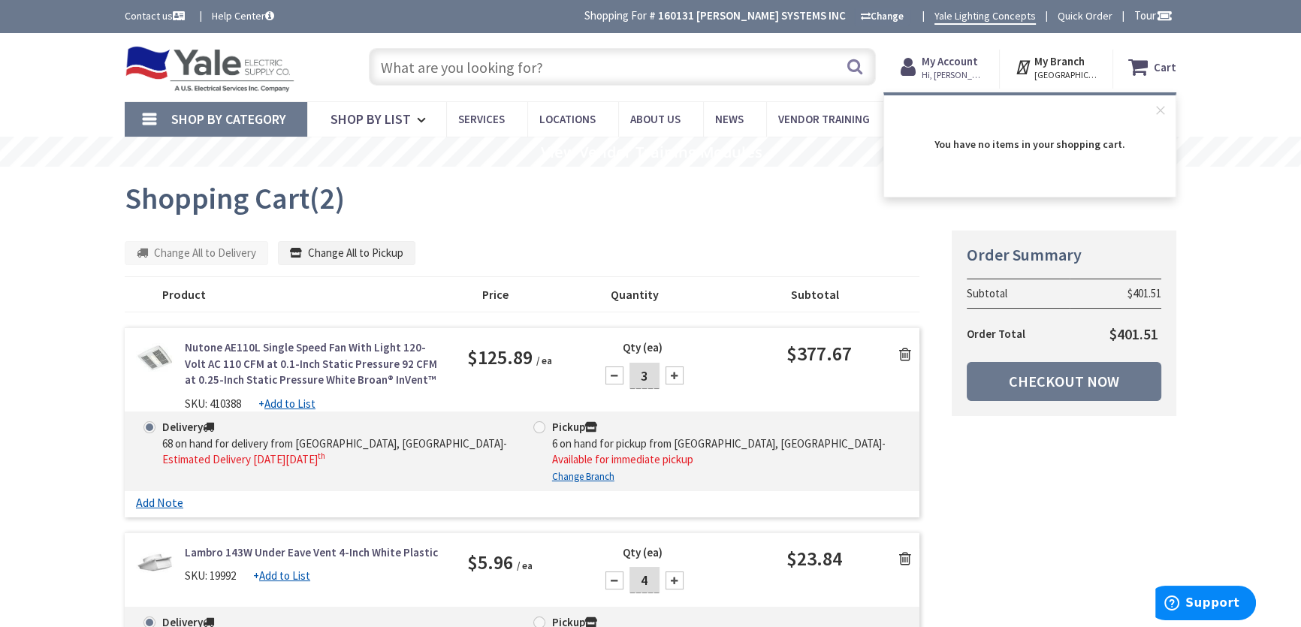
click at [424, 74] on input "text" at bounding box center [622, 67] width 507 height 38
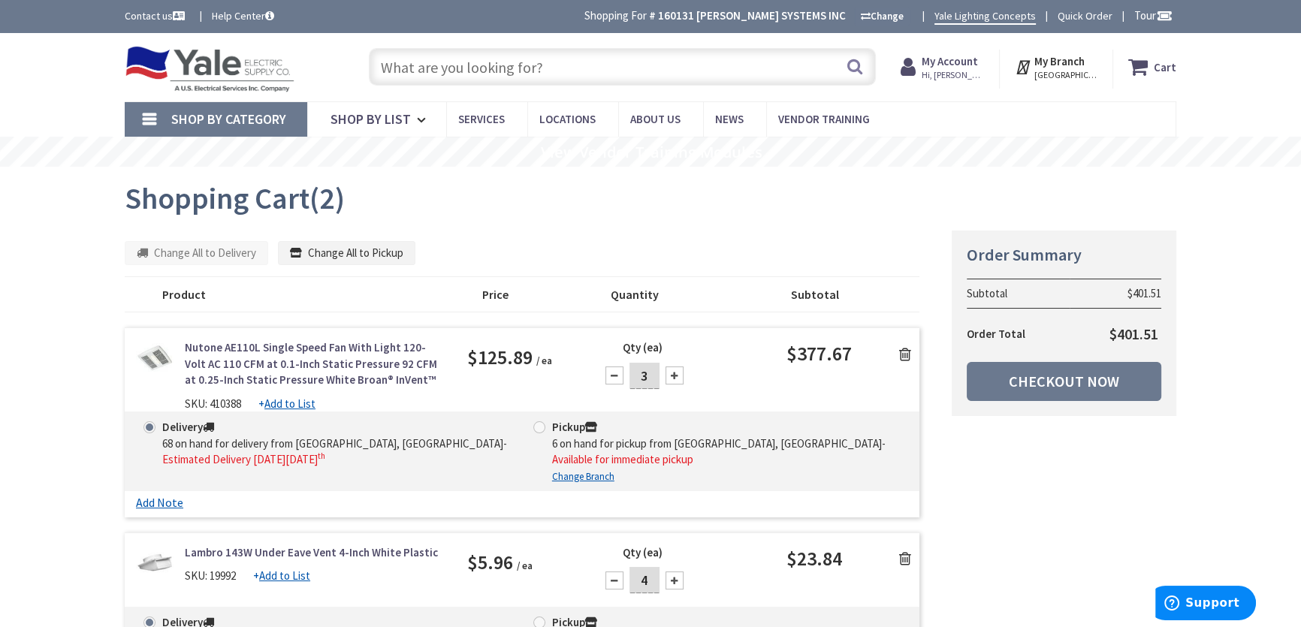
click at [443, 65] on input "text" at bounding box center [622, 67] width 507 height 38
click at [905, 355] on icon at bounding box center [905, 354] width 12 height 15
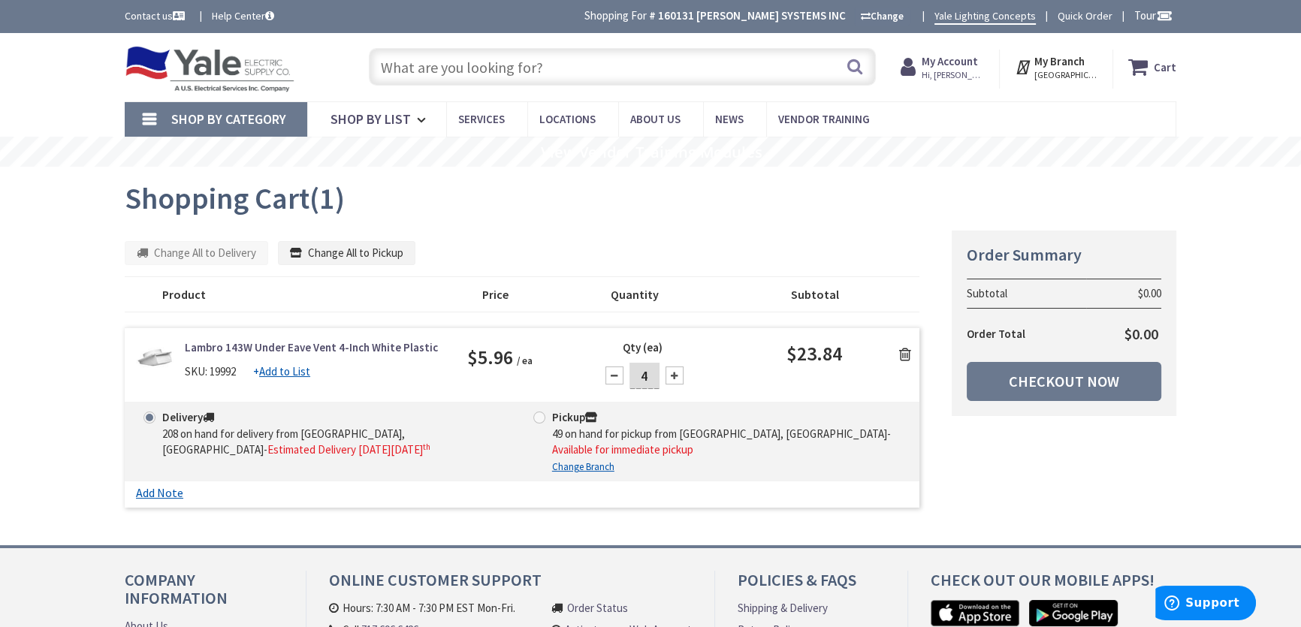
click at [905, 359] on icon at bounding box center [905, 354] width 12 height 15
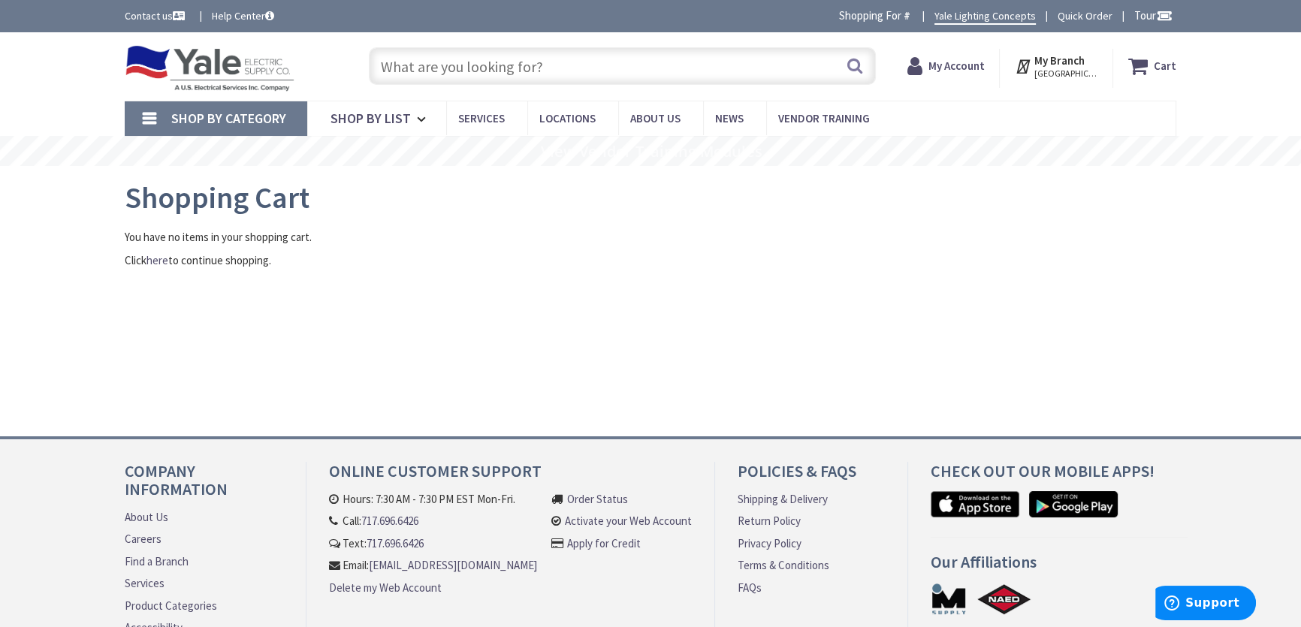
click at [423, 58] on input "text" at bounding box center [622, 66] width 507 height 38
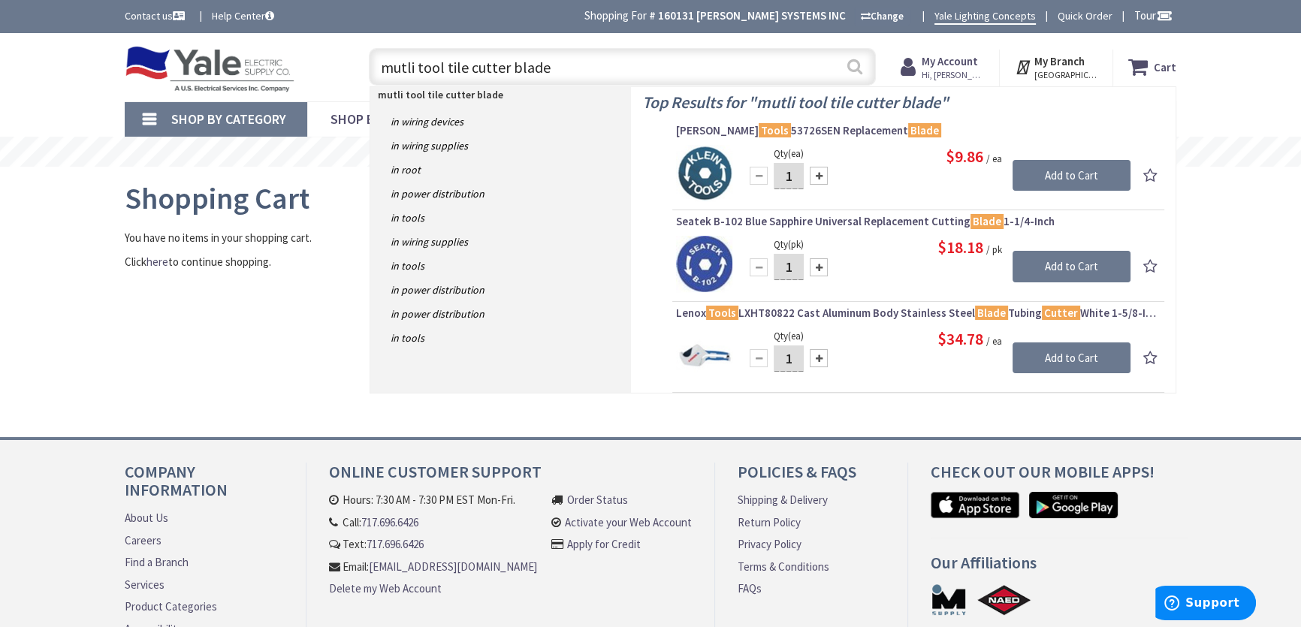
type input "mutli tool tile cutter blade"
click at [856, 62] on button "Search" at bounding box center [855, 67] width 20 height 34
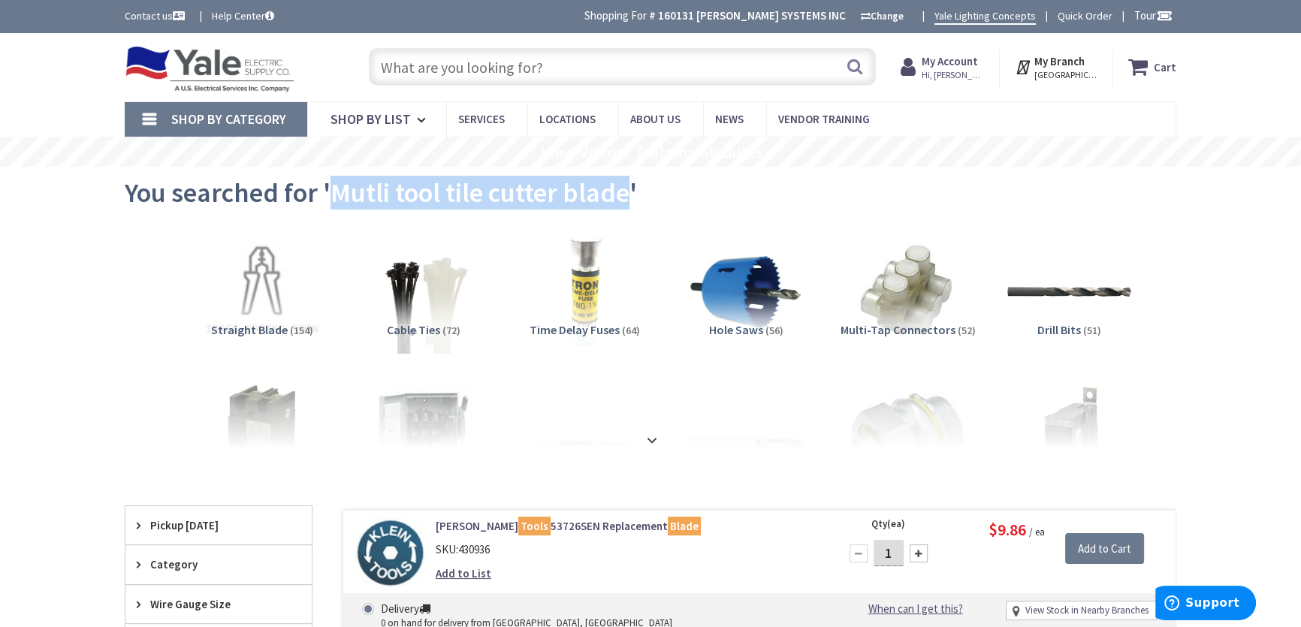
drag, startPoint x: 627, startPoint y: 193, endPoint x: 352, endPoint y: 199, distance: 275.0
click at [332, 197] on span "You searched for 'Mutli tool tile cutter blade'" at bounding box center [381, 193] width 512 height 34
copy span "Mutli tool tile cutter blade"
